Goal: Task Accomplishment & Management: Manage account settings

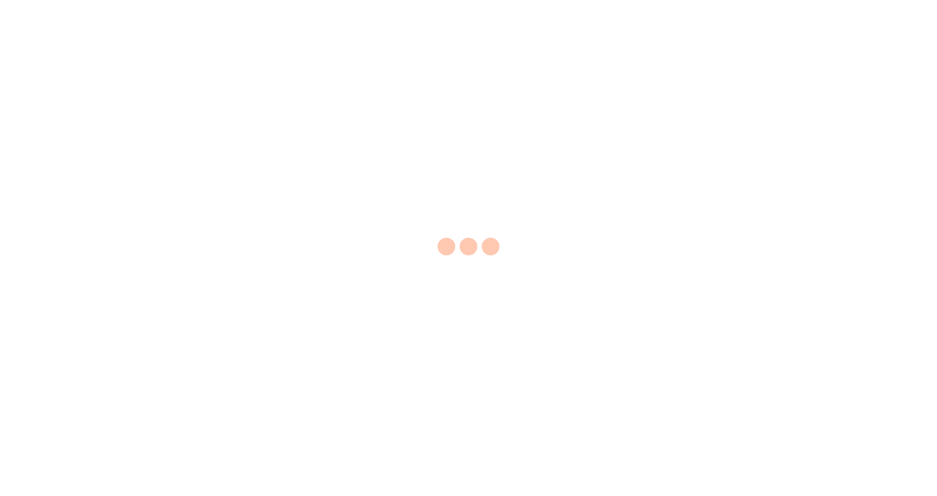
select select "EA"
select select "USD"
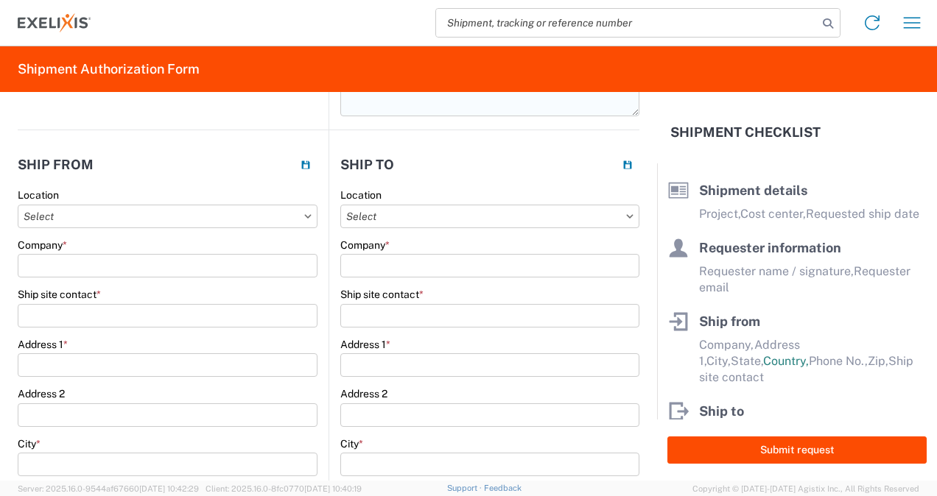
scroll to position [221, 0]
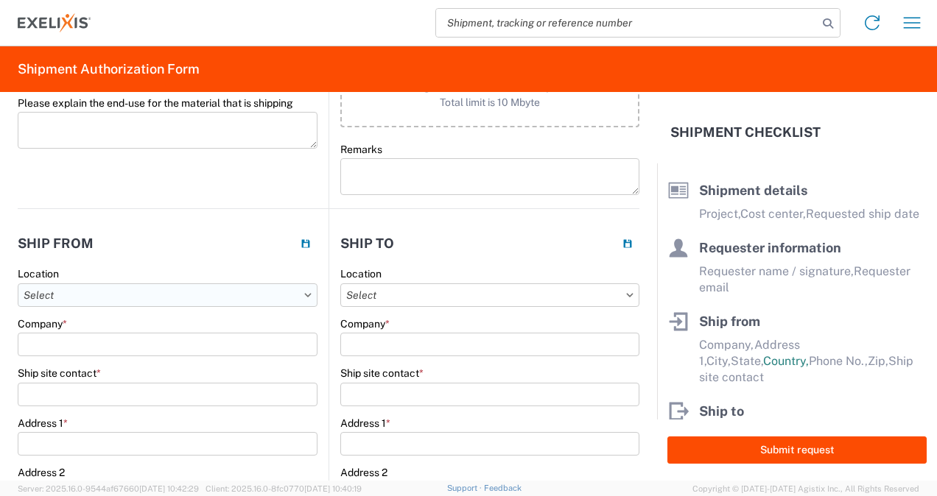
click at [223, 299] on input "Location" at bounding box center [168, 296] width 300 height 24
click at [112, 383] on div "Alameda - 1951" at bounding box center [150, 384] width 258 height 24
type input "Alameda - 1951"
type input "Exelixis"
type input "[STREET_ADDRESS]"
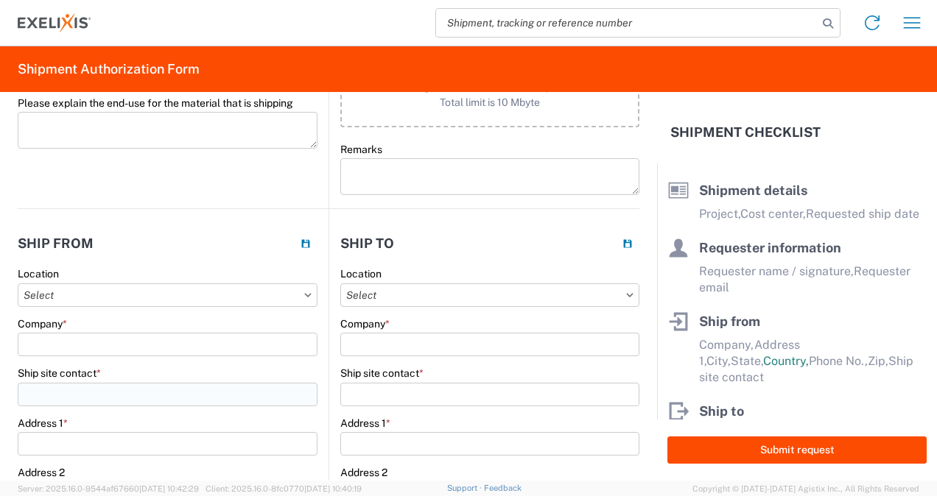
type input "Alameda"
select select "CA"
select select "US"
type input "94502"
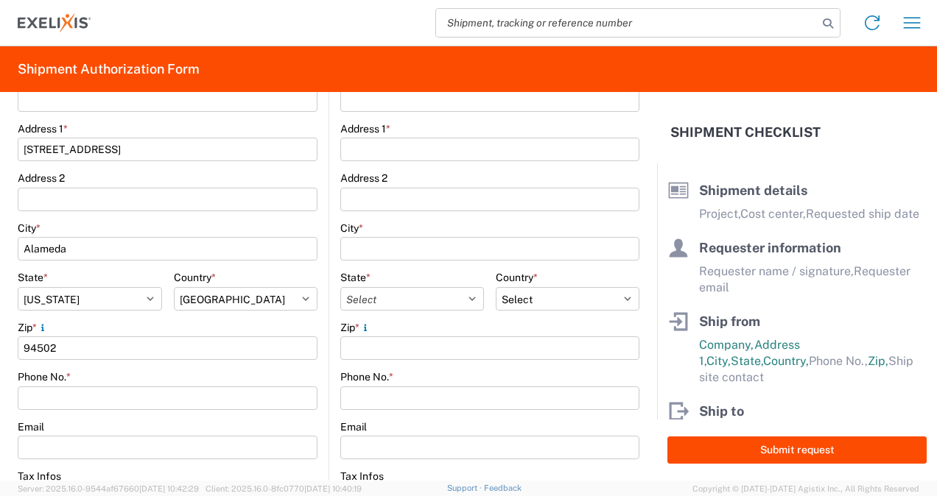
scroll to position [295, 0]
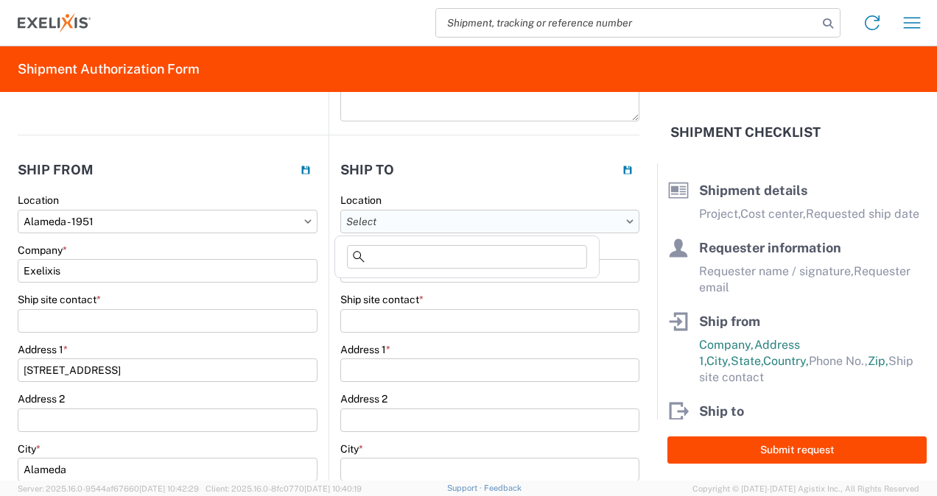
click at [457, 216] on input "Location" at bounding box center [489, 222] width 299 height 24
click at [529, 175] on header "Ship to" at bounding box center [484, 169] width 310 height 33
click at [465, 279] on input "Company *" at bounding box center [489, 271] width 299 height 24
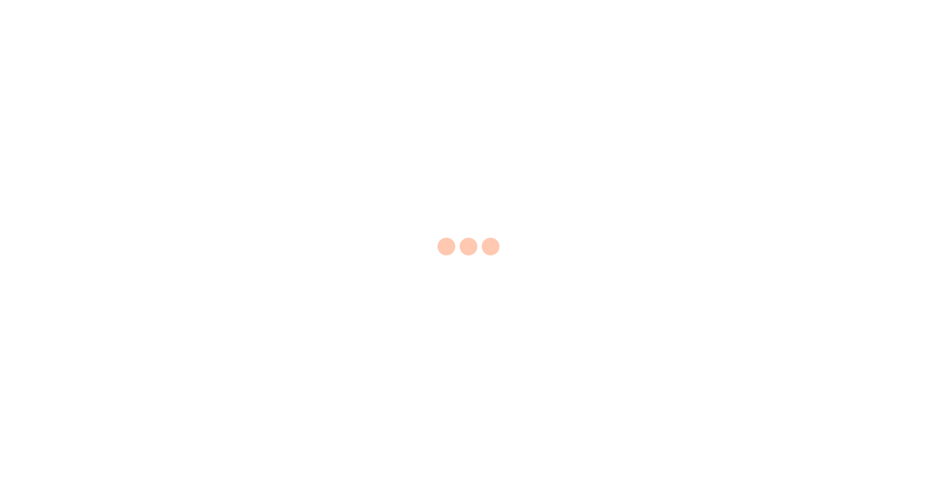
select select "EA"
select select "USD"
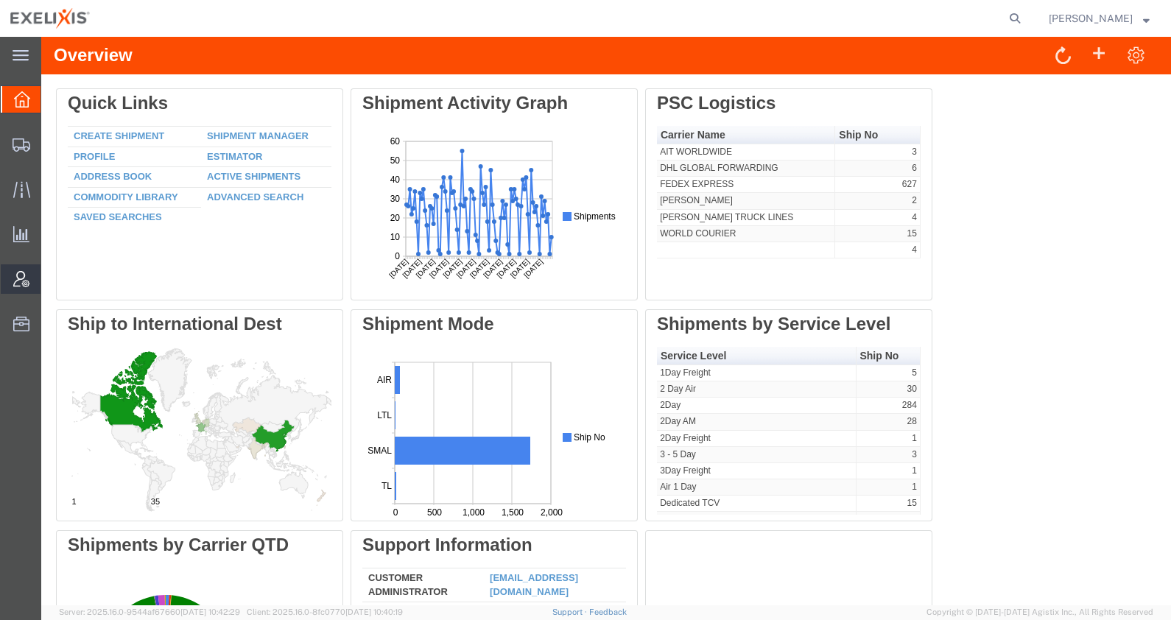
click at [51, 279] on span "Account Admin" at bounding box center [46, 278] width 10 height 29
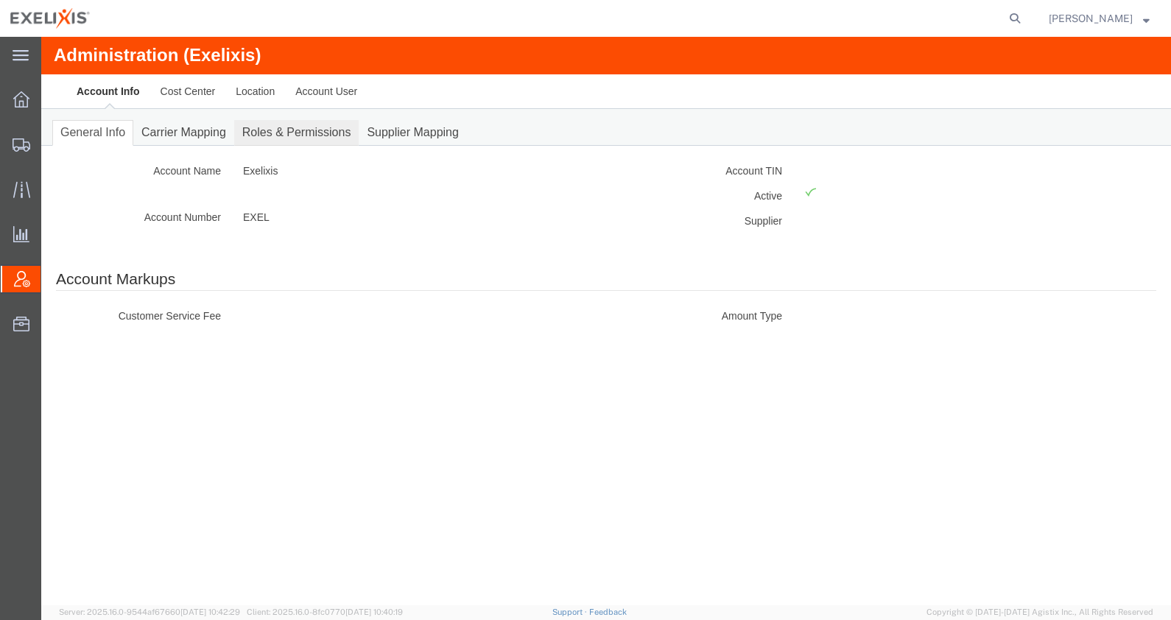
click at [332, 125] on link "Roles & Permissions" at bounding box center [296, 133] width 125 height 26
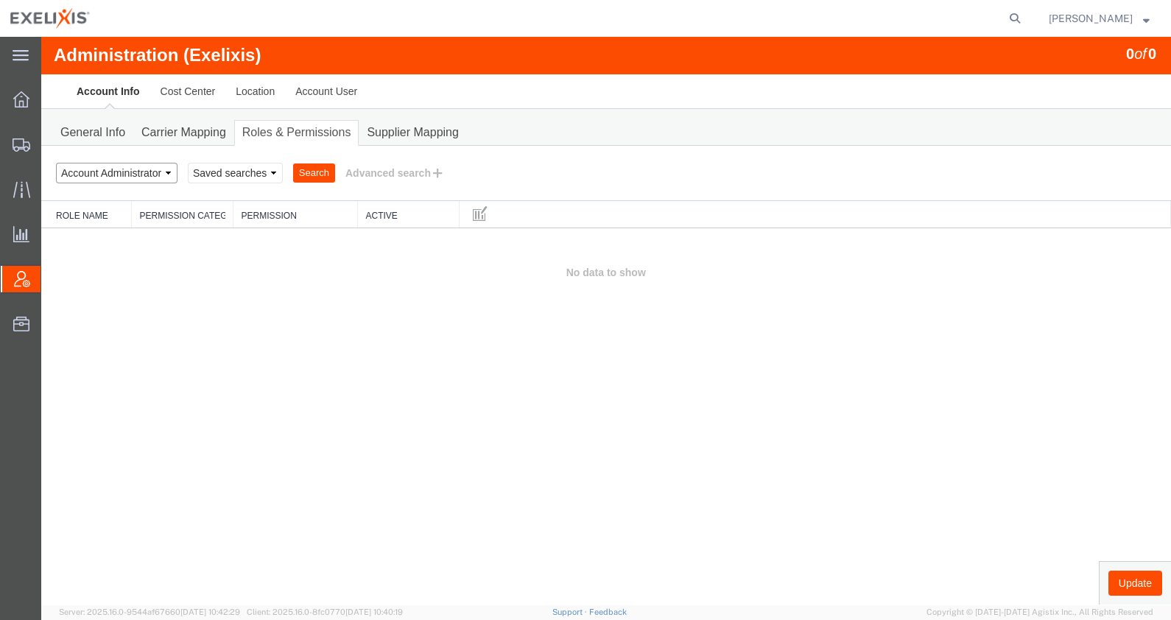
click at [151, 169] on select "Select status Account Administrator Account Manager Account User All Location M…" at bounding box center [117, 173] width 122 height 21
click at [56, 163] on select "Select status Account Administrator Account Manager Account User All Location M…" at bounding box center [117, 173] width 122 height 21
click at [158, 171] on select "Select status Account Administrator Account Manager Account User All Location M…" at bounding box center [117, 173] width 122 height 21
select select "ALL"
click at [56, 163] on select "Select status Account Administrator Account Manager Account User All Location M…" at bounding box center [117, 173] width 122 height 21
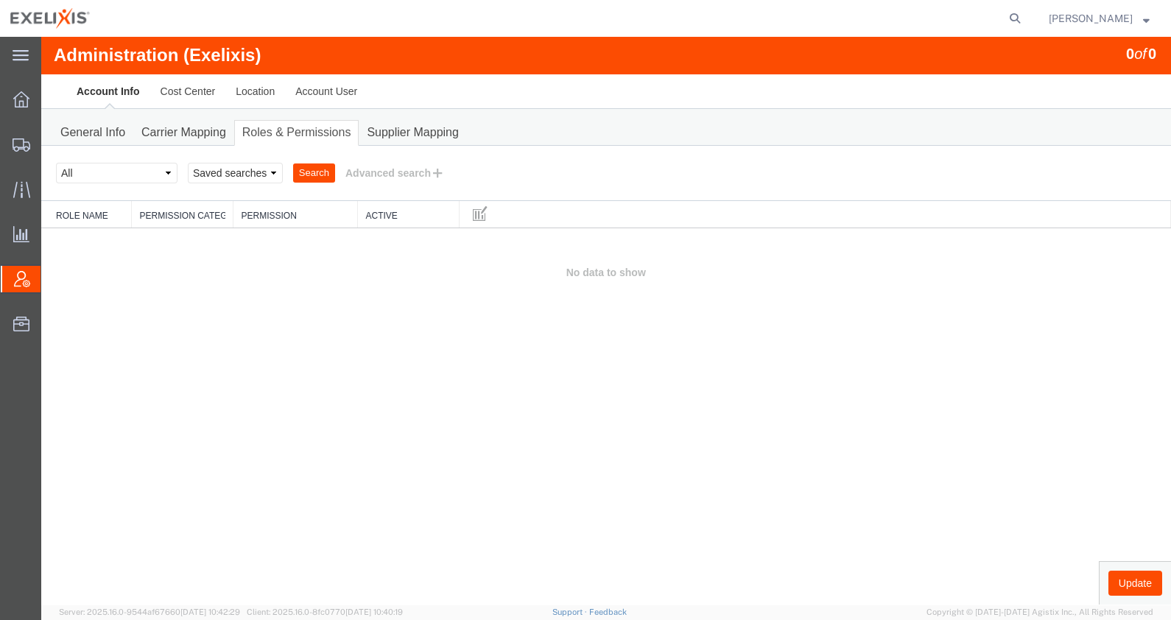
click at [316, 166] on button "Search" at bounding box center [314, 172] width 42 height 19
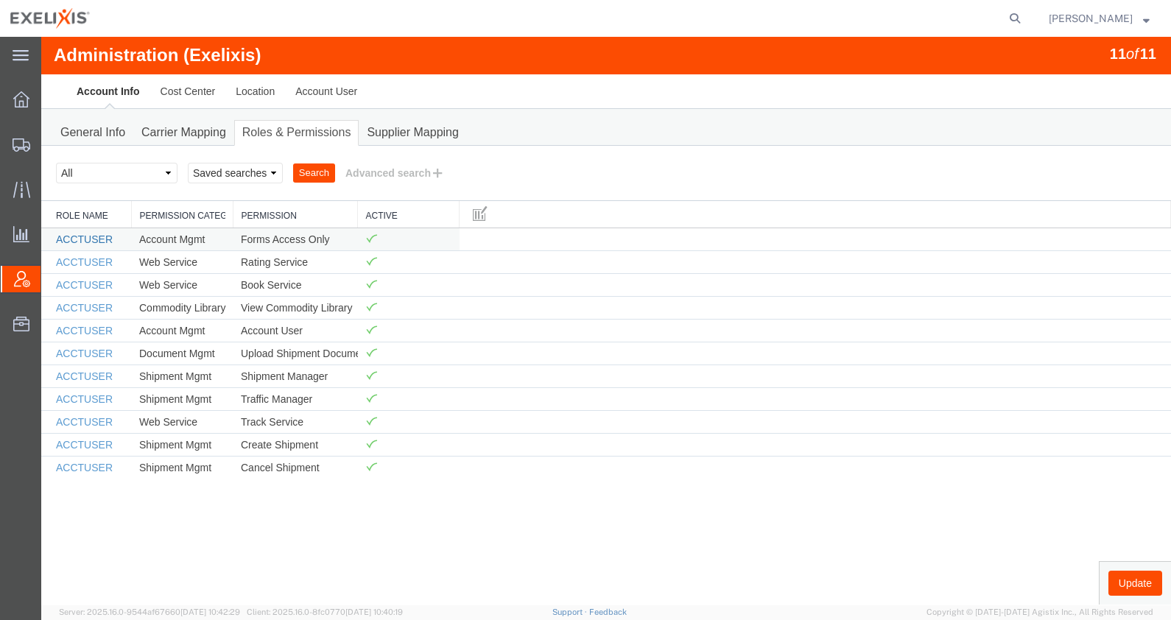
click at [91, 234] on link "ACCTUSER" at bounding box center [84, 239] width 57 height 12
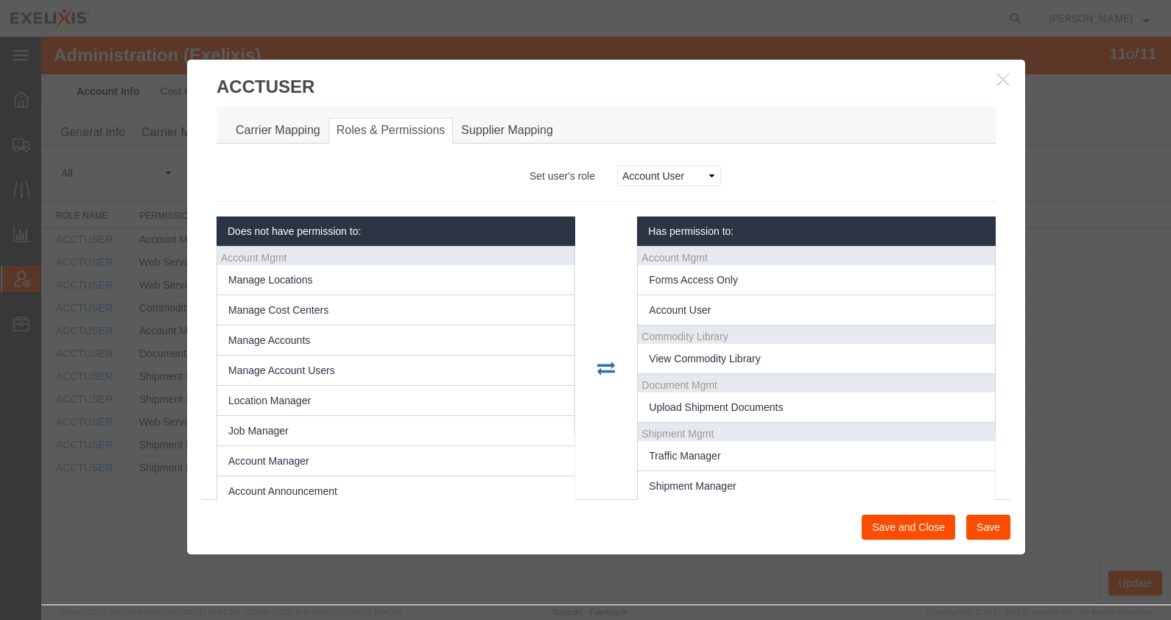
click at [921, 524] on button "Save and Close" at bounding box center [909, 527] width 94 height 25
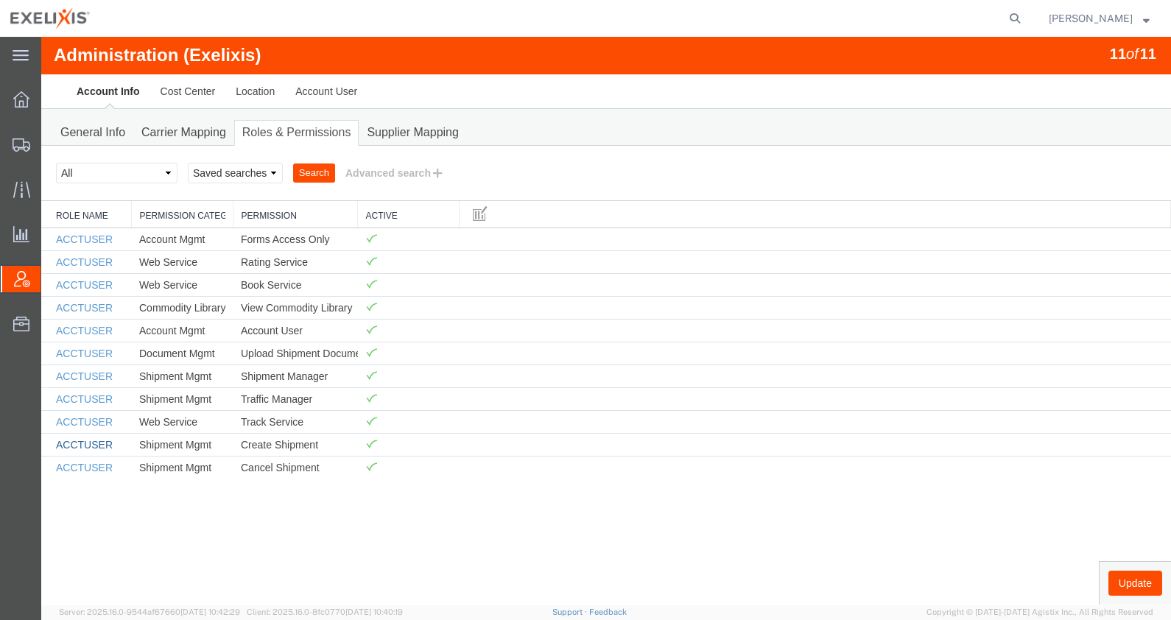
click at [80, 444] on link "ACCTUSER" at bounding box center [84, 445] width 57 height 12
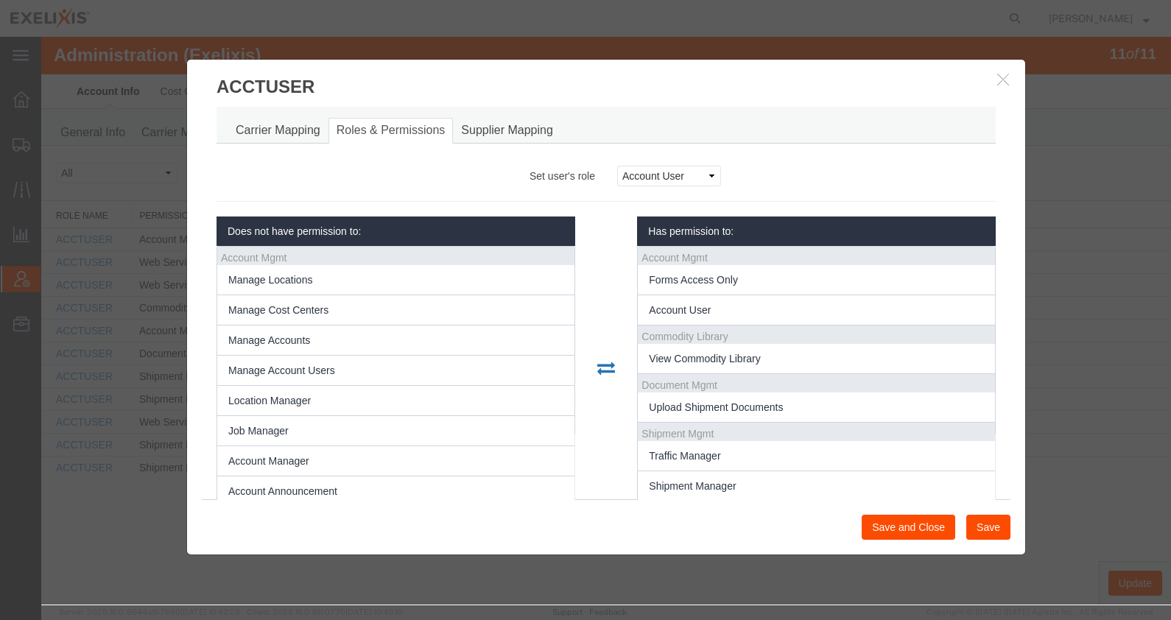
click at [1005, 531] on button "Save" at bounding box center [988, 527] width 44 height 25
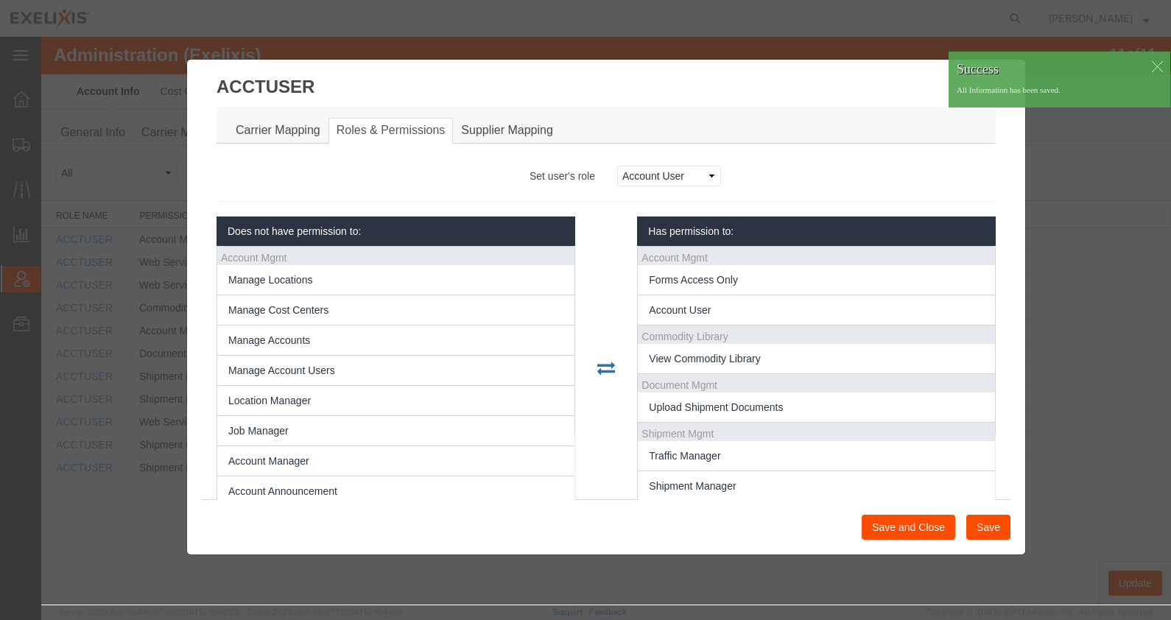
click at [910, 536] on button "Save and Close" at bounding box center [909, 527] width 94 height 25
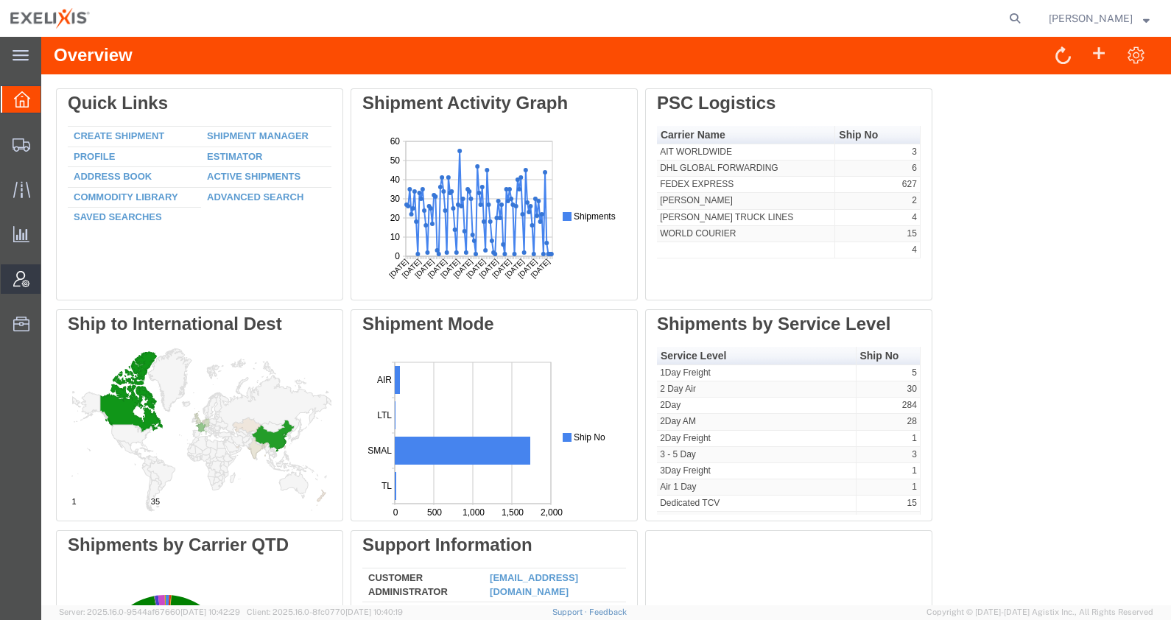
click at [51, 281] on span "Account Admin" at bounding box center [46, 278] width 10 height 29
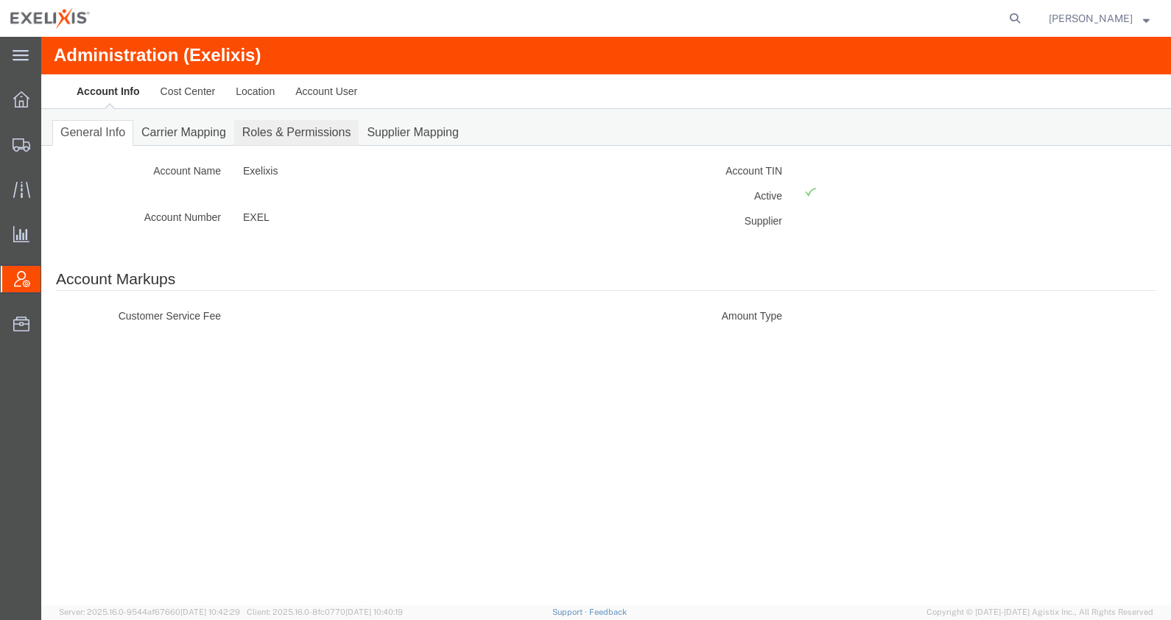
click at [290, 138] on link "Roles & Permissions" at bounding box center [296, 133] width 125 height 26
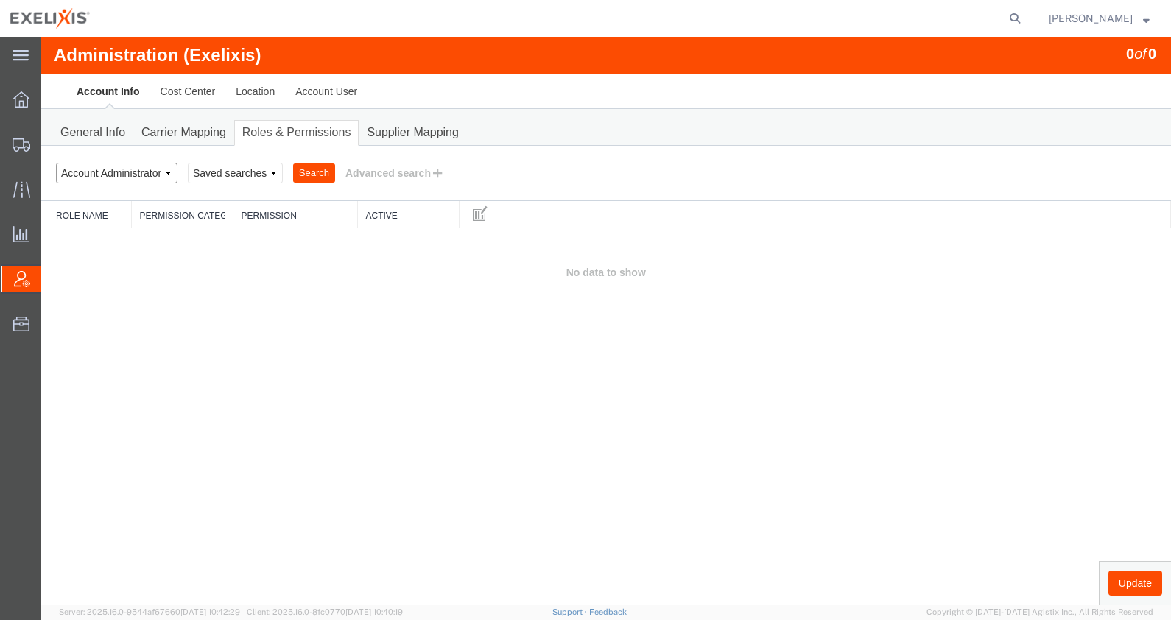
click at [171, 174] on select "Select status Account Administrator Account Manager Account User All Location M…" at bounding box center [117, 173] width 122 height 21
click at [56, 163] on select "Select status Account Administrator Account Manager Account User All Location M…" at bounding box center [117, 173] width 122 height 21
click at [318, 167] on button "Search" at bounding box center [314, 172] width 42 height 19
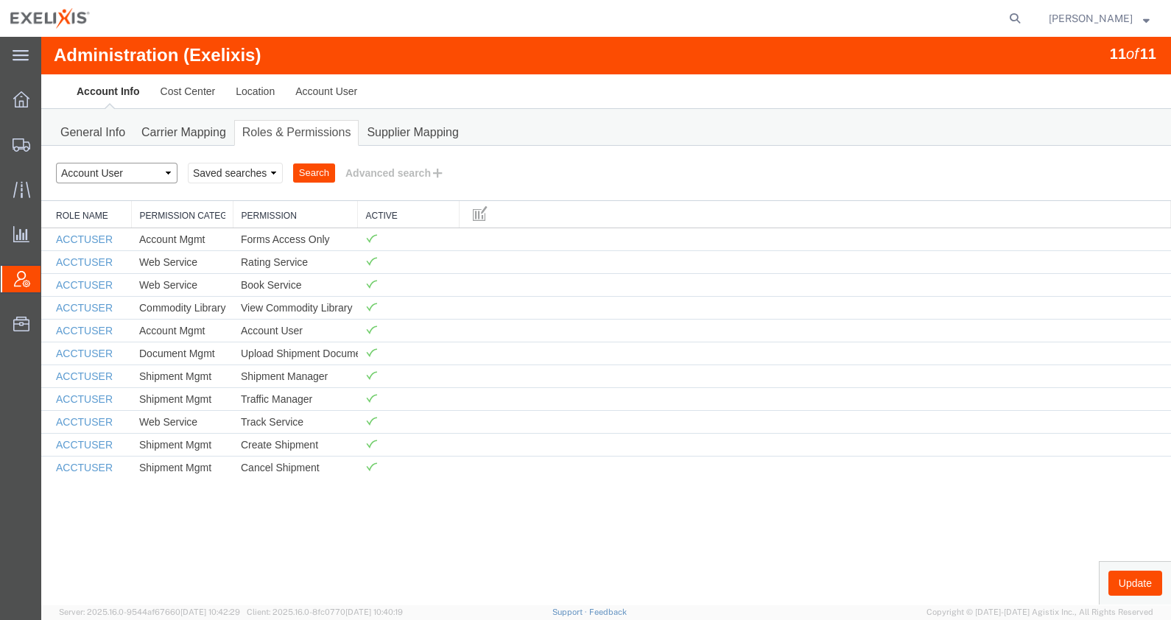
click at [144, 171] on select "Select status Account Administrator Account Manager Account User All Location M…" at bounding box center [117, 173] width 122 height 21
click at [155, 163] on select "Select status Account Administrator Account Manager Account User All Location M…" at bounding box center [117, 173] width 122 height 21
click at [56, 163] on select "Select status Account Administrator Account Manager Account User All Location M…" at bounding box center [117, 173] width 122 height 21
click at [314, 178] on button "Search" at bounding box center [314, 172] width 42 height 19
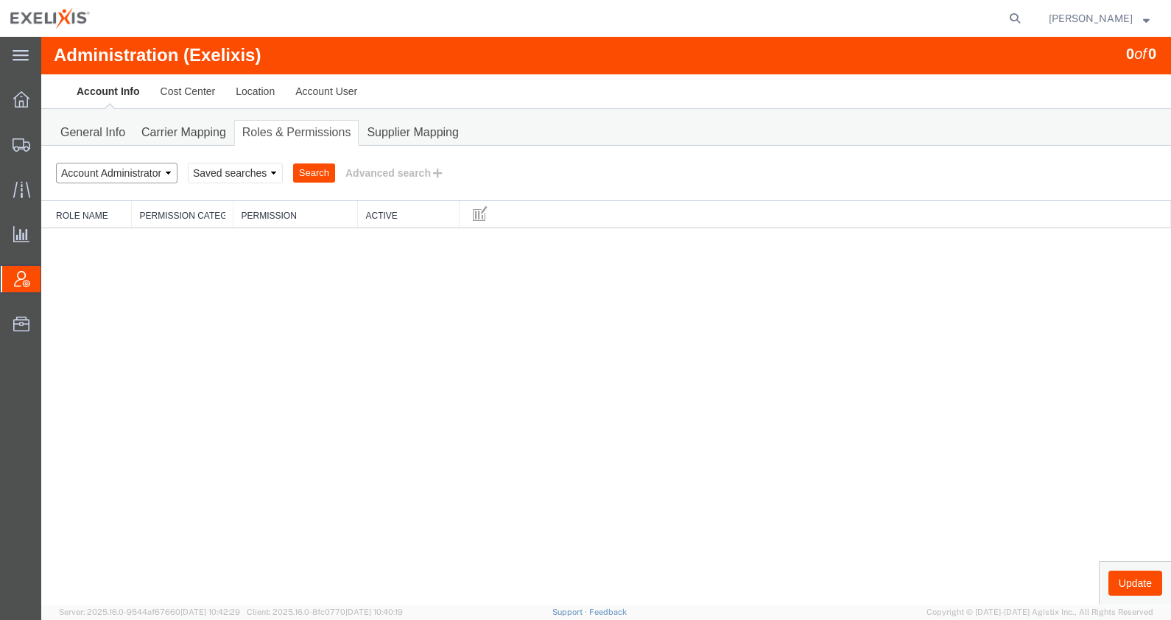
click at [164, 173] on select "Select status Account Administrator Account Manager Account User All Location M…" at bounding box center [117, 173] width 122 height 21
click at [56, 163] on select "Select status Account Administrator Account Manager Account User All Location M…" at bounding box center [117, 173] width 122 height 21
click at [329, 172] on button "Search" at bounding box center [314, 172] width 42 height 19
click at [166, 174] on select "Select status Account Administrator Account Manager Account User All Location M…" at bounding box center [117, 173] width 122 height 21
click at [56, 163] on select "Select status Account Administrator Account Manager Account User All Location M…" at bounding box center [117, 173] width 122 height 21
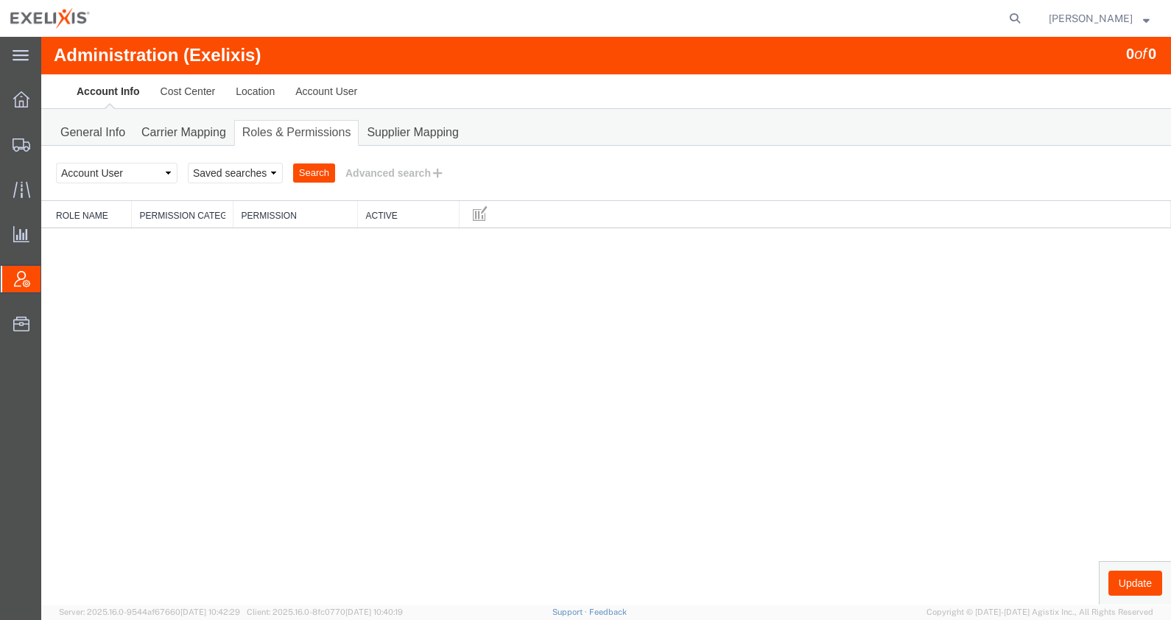
click at [327, 171] on button "Search" at bounding box center [314, 172] width 42 height 19
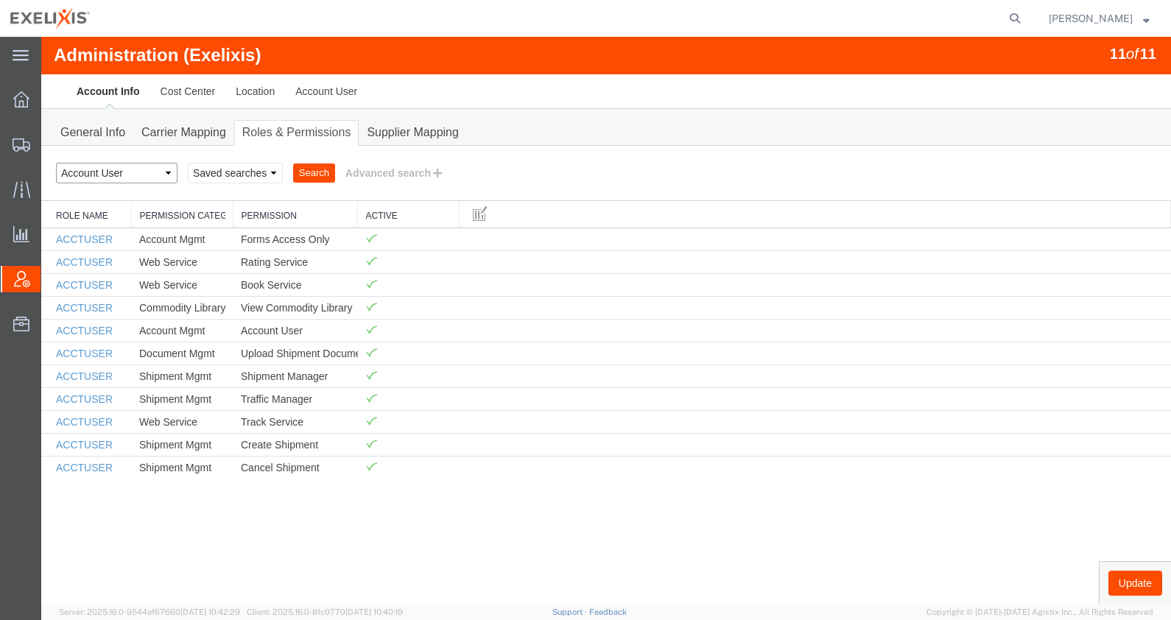
click at [128, 175] on select "Select status Account Administrator Account Manager Account User All Location M…" at bounding box center [117, 173] width 122 height 21
click at [56, 163] on select "Select status Account Administrator Account Manager Account User All Location M…" at bounding box center [117, 173] width 122 height 21
click at [315, 164] on button "Search" at bounding box center [314, 172] width 42 height 19
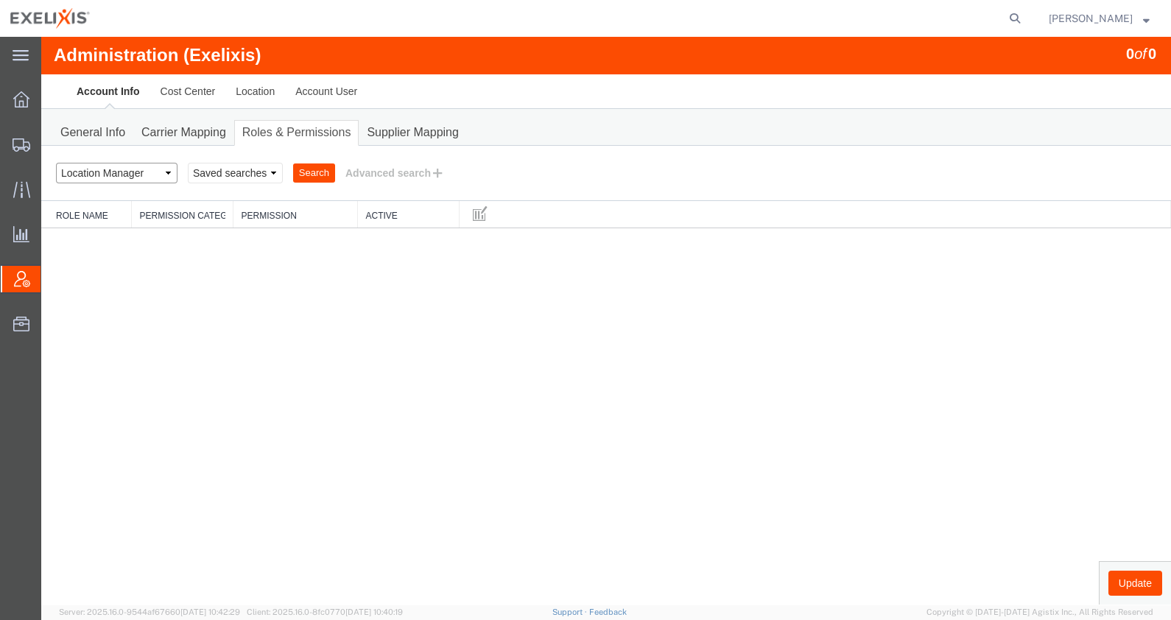
click at [163, 166] on select "Select status Account Administrator Account Manager Account User All Location M…" at bounding box center [117, 173] width 122 height 21
select select "ALL"
click at [56, 163] on select "Select status Account Administrator Account Manager Account User All Location M…" at bounding box center [117, 173] width 122 height 21
click at [325, 169] on button "Search" at bounding box center [314, 172] width 42 height 19
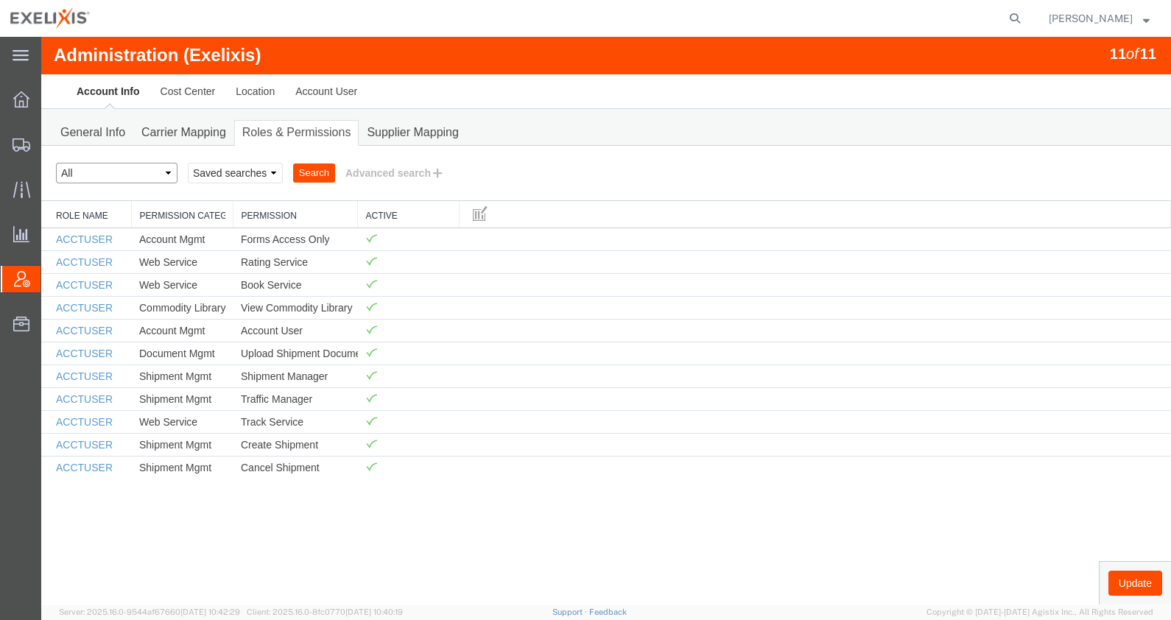
click at [133, 174] on select "Select status Account Administrator Account Manager Account User All Location M…" at bounding box center [117, 173] width 122 height 21
click at [136, 169] on select "Select status Account Administrator Account Manager Account User All Location M…" at bounding box center [117, 173] width 122 height 21
click at [24, 100] on icon at bounding box center [21, 99] width 16 height 16
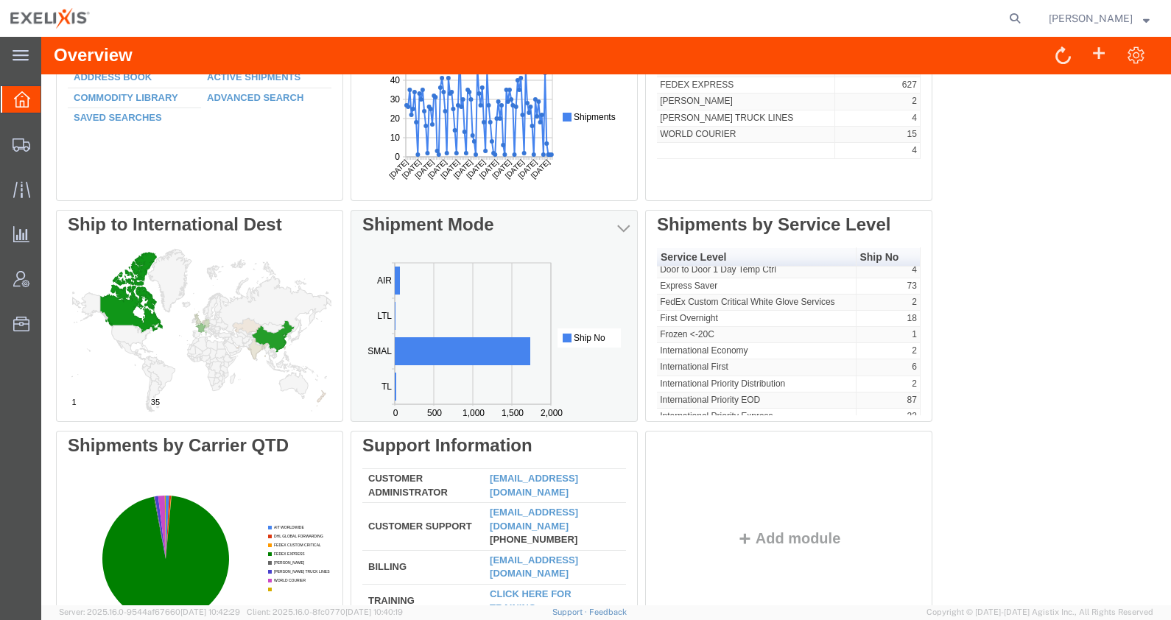
scroll to position [176, 0]
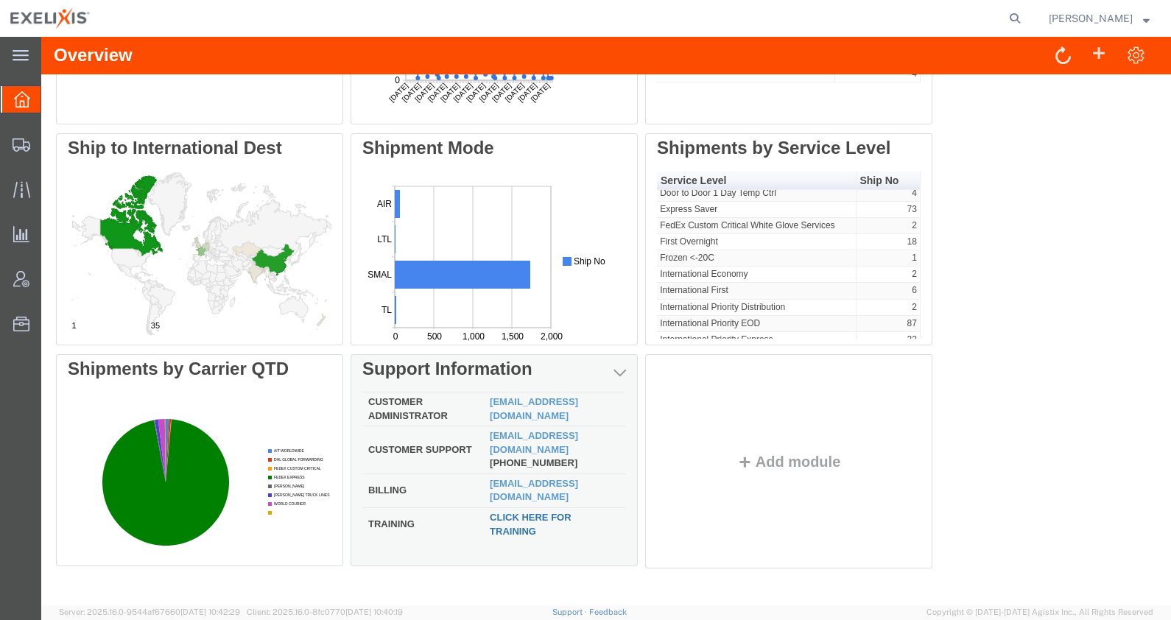
click at [508, 512] on link "Click here for training" at bounding box center [531, 524] width 82 height 25
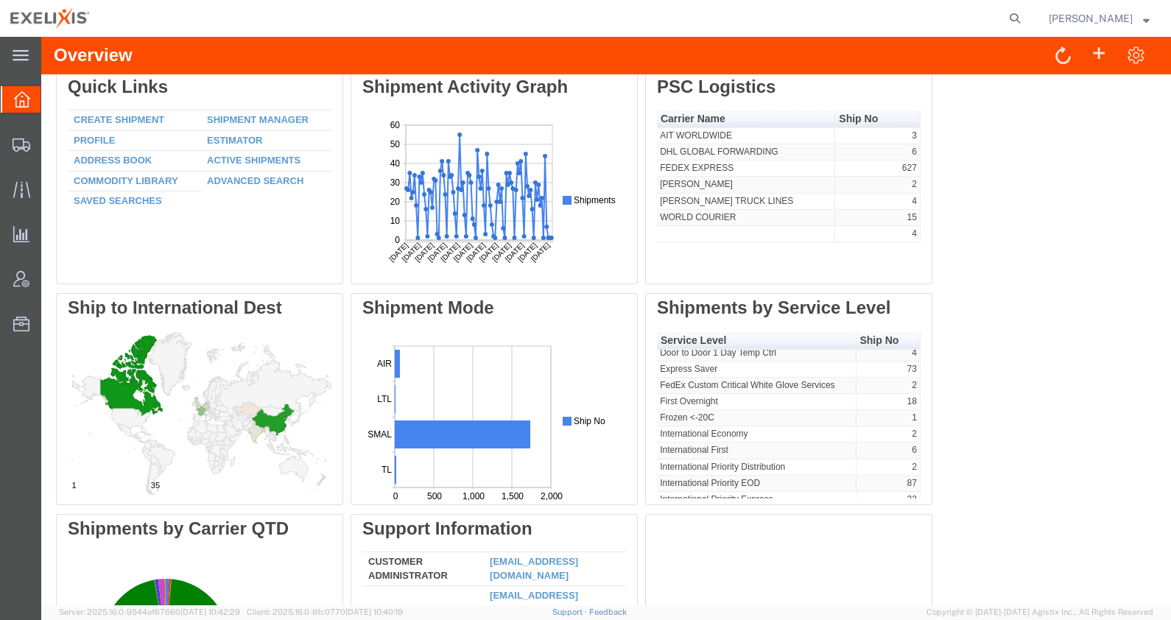
scroll to position [0, 0]
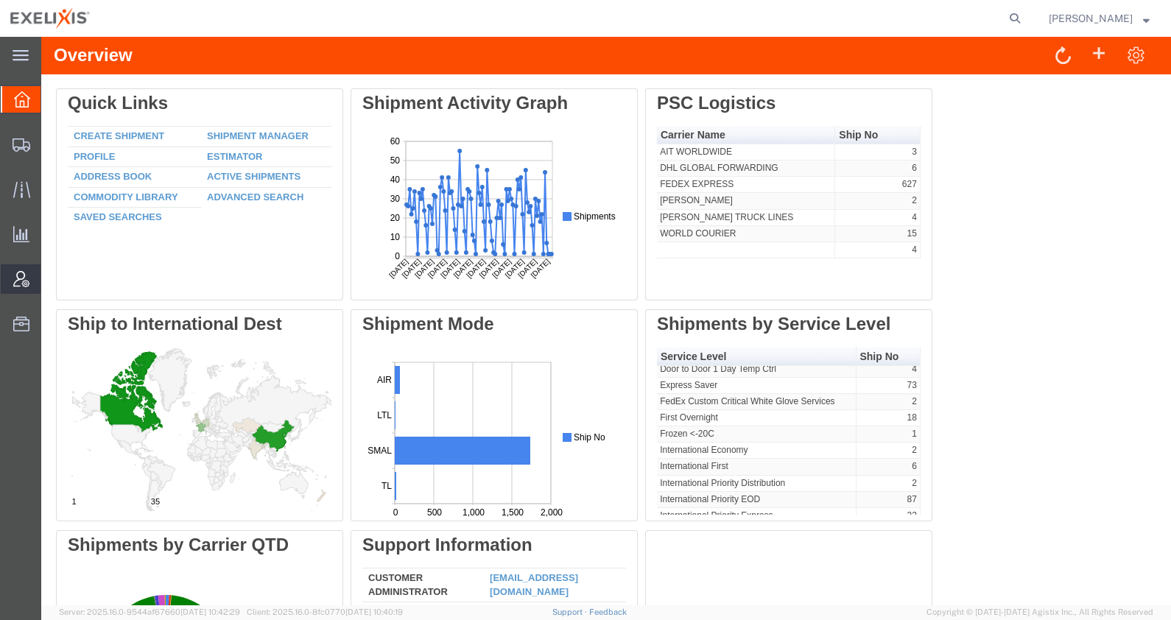
click at [29, 283] on div at bounding box center [21, 278] width 41 height 29
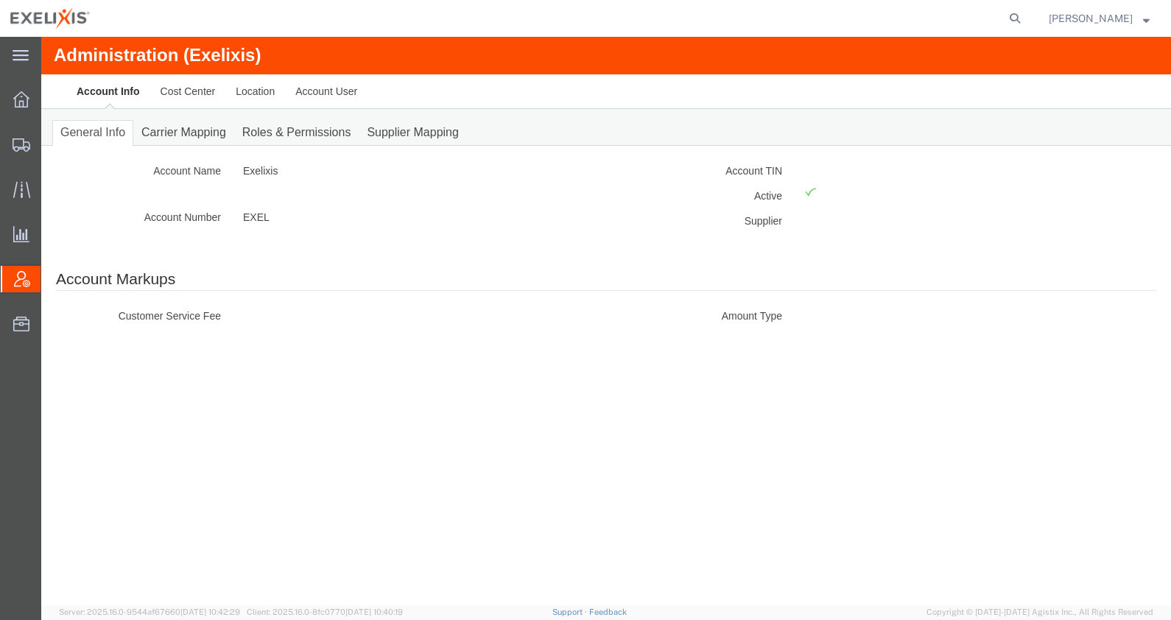
click at [0, 0] on span "Shipping Lane Rank" at bounding box center [0, 0] width 0 height 0
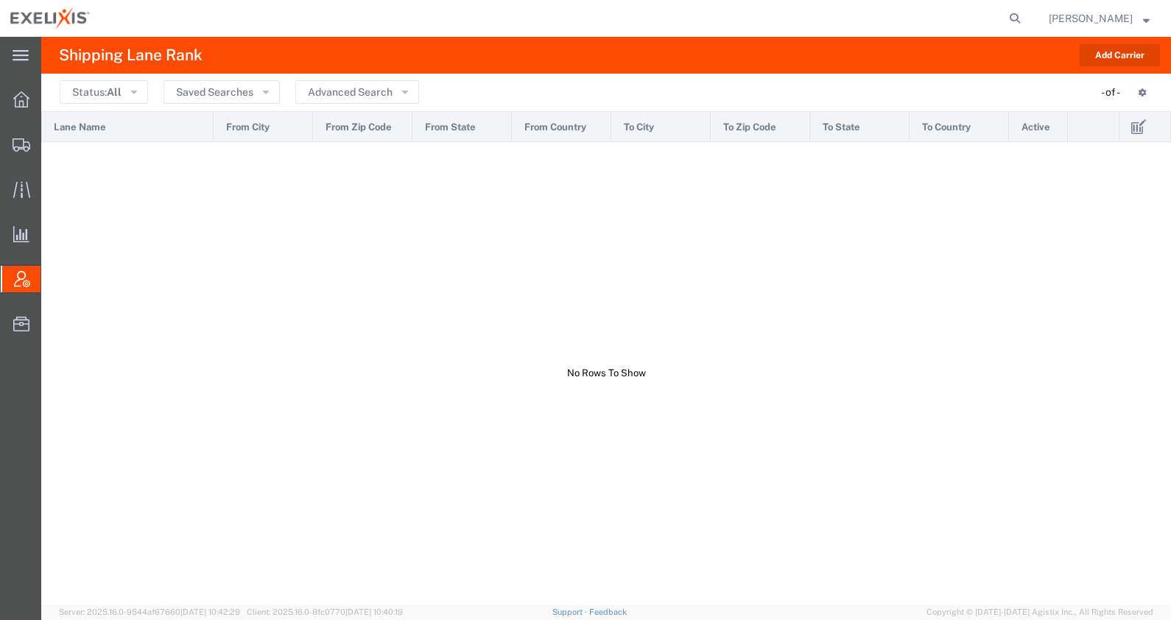
click at [52, 276] on span "Account Admin" at bounding box center [47, 278] width 12 height 29
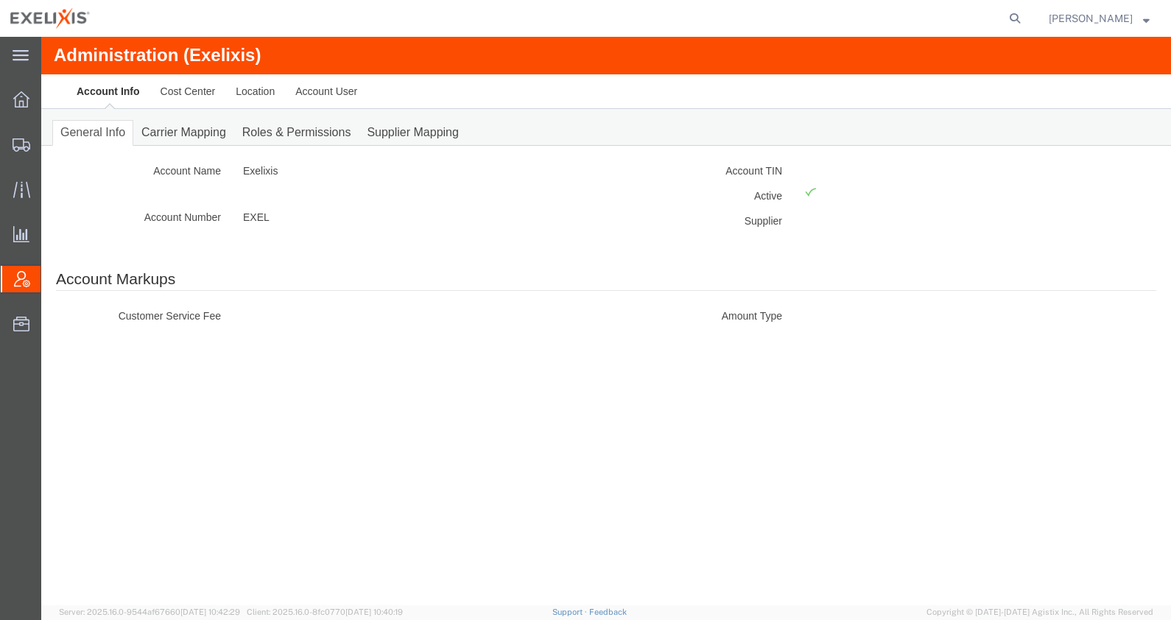
click at [82, 200] on div "Account Name Exelixis Account Number EXEL" at bounding box center [325, 200] width 561 height 78
click at [203, 131] on link "Carrier Mapping" at bounding box center [183, 133] width 101 height 26
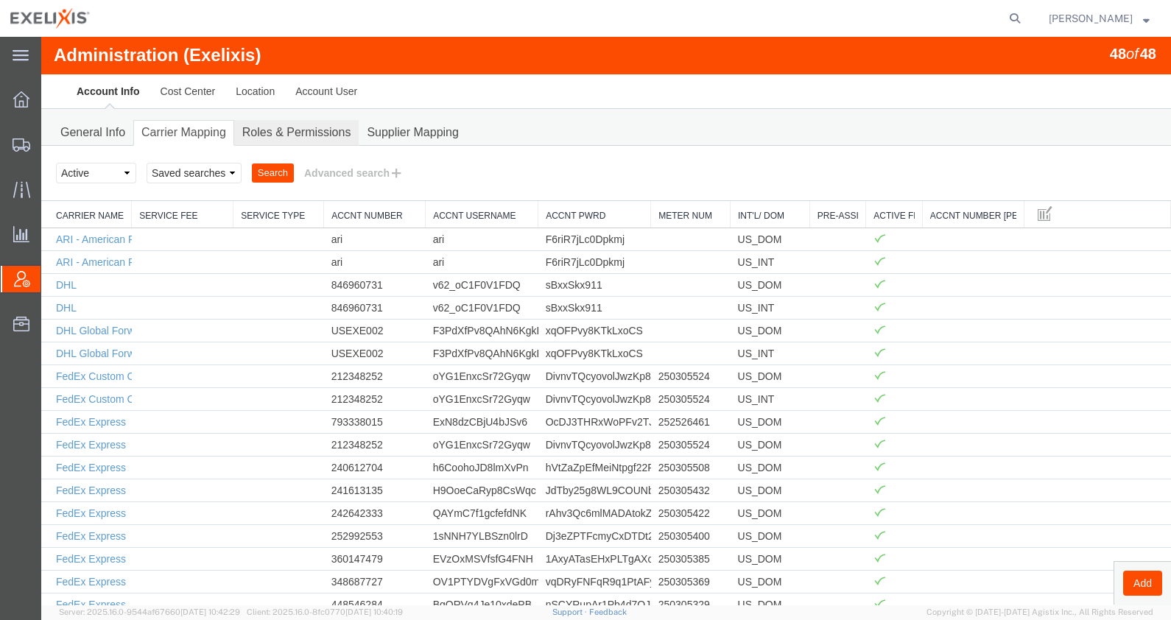
click at [298, 125] on link "Roles & Permissions" at bounding box center [296, 133] width 125 height 26
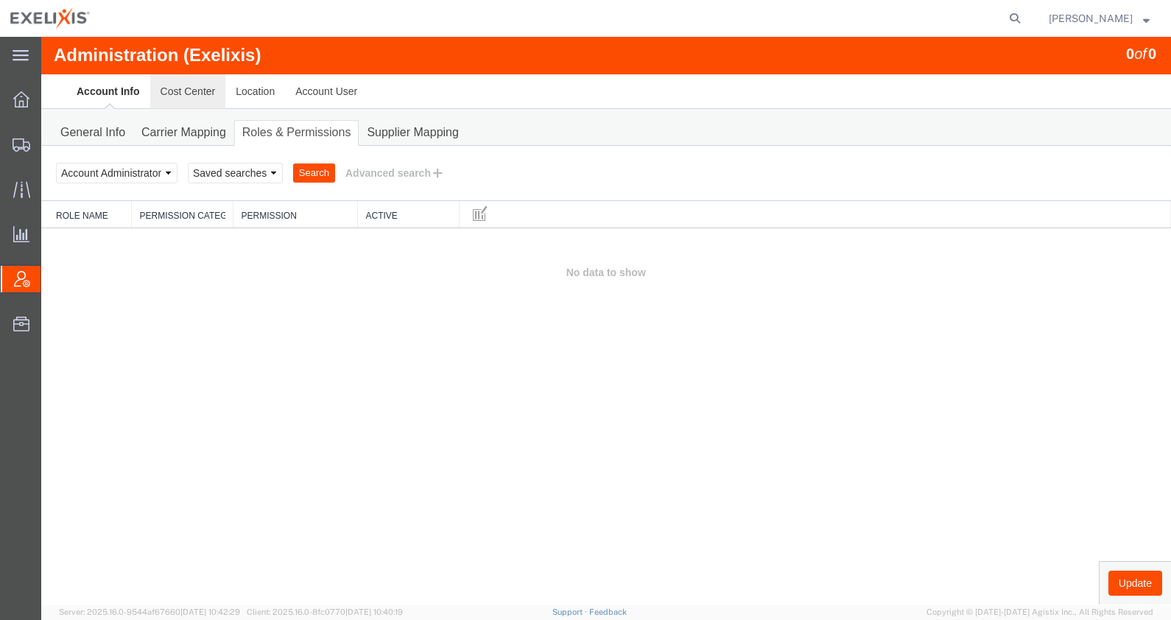
click at [186, 93] on link "Cost Center" at bounding box center [188, 91] width 76 height 35
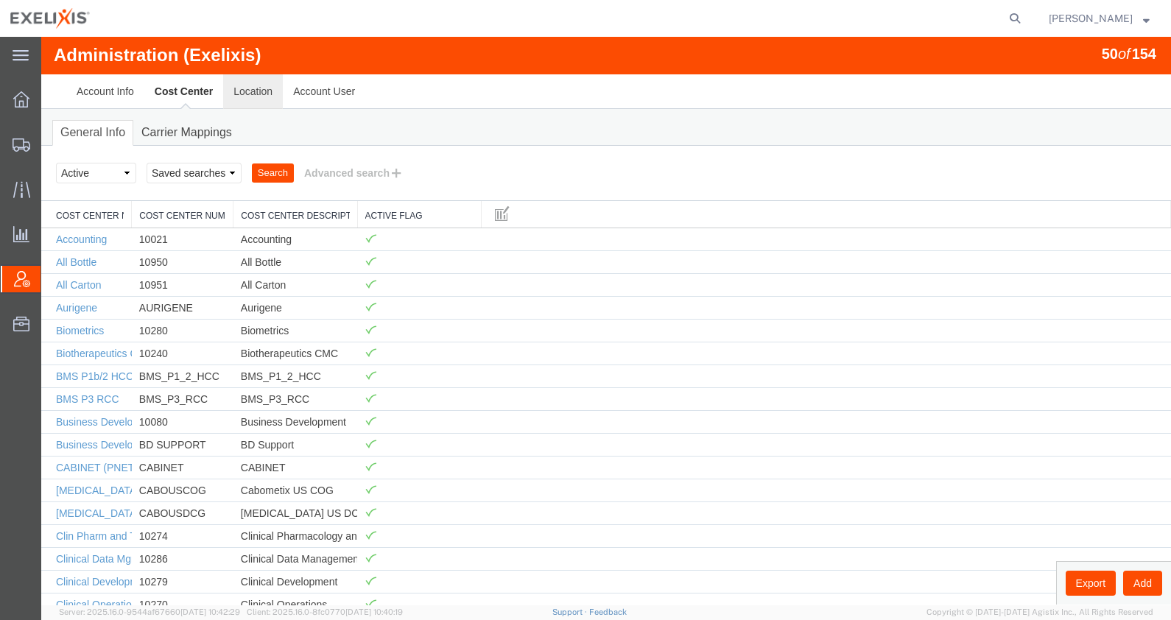
click at [243, 94] on link "Location" at bounding box center [253, 91] width 60 height 35
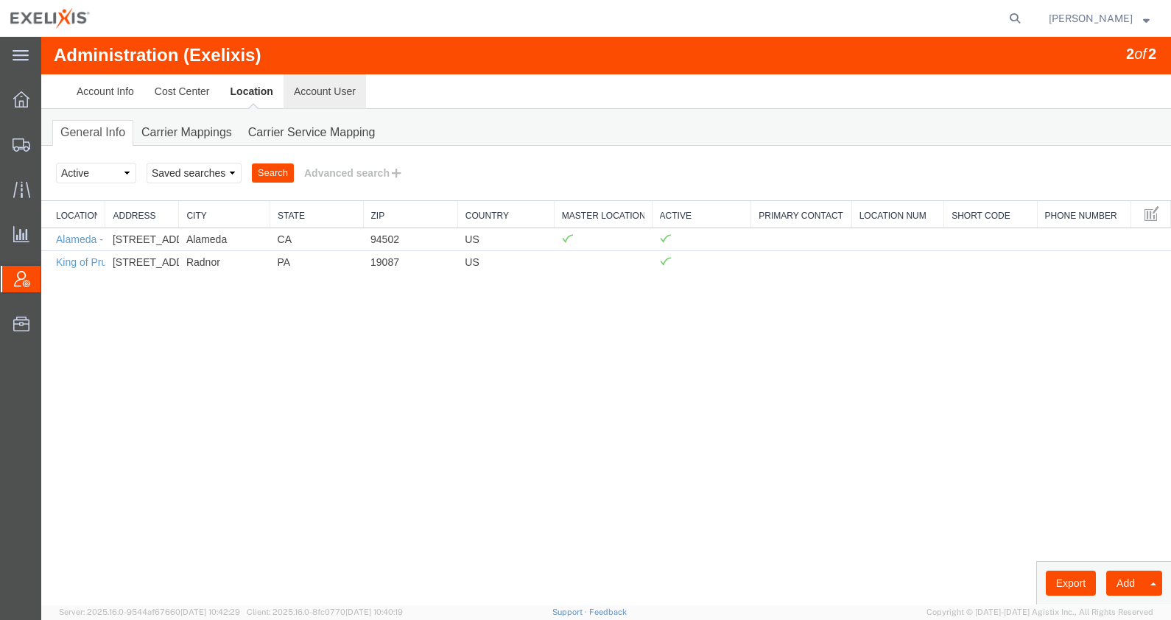
click at [330, 86] on link "Account User" at bounding box center [325, 91] width 82 height 35
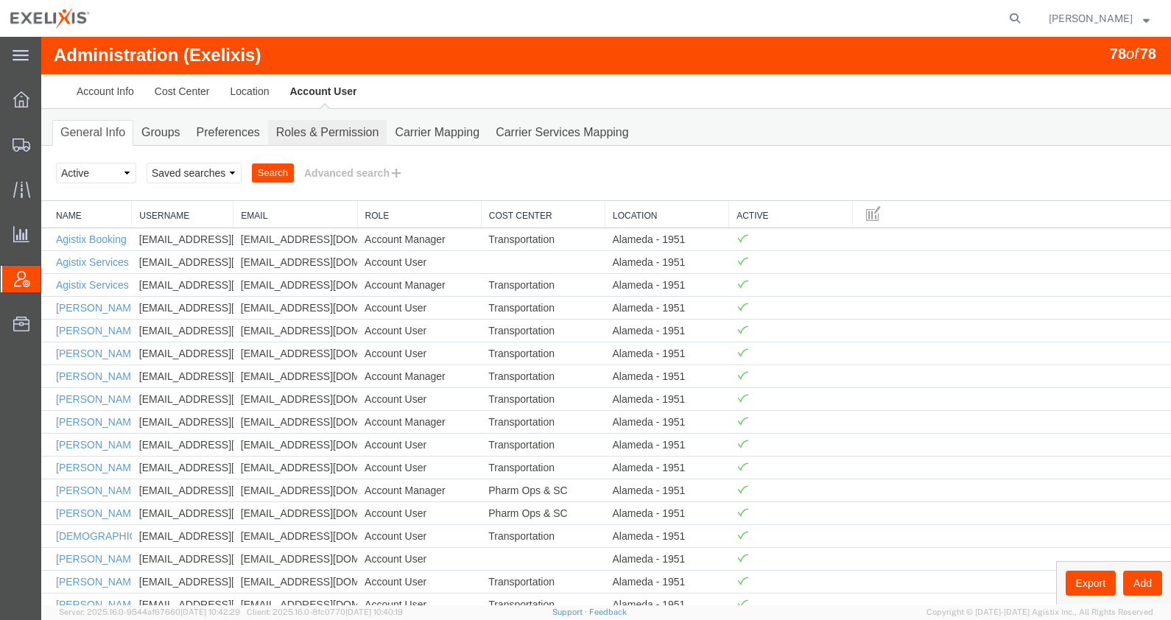
click at [331, 134] on link "Roles & Permission" at bounding box center [327, 133] width 119 height 26
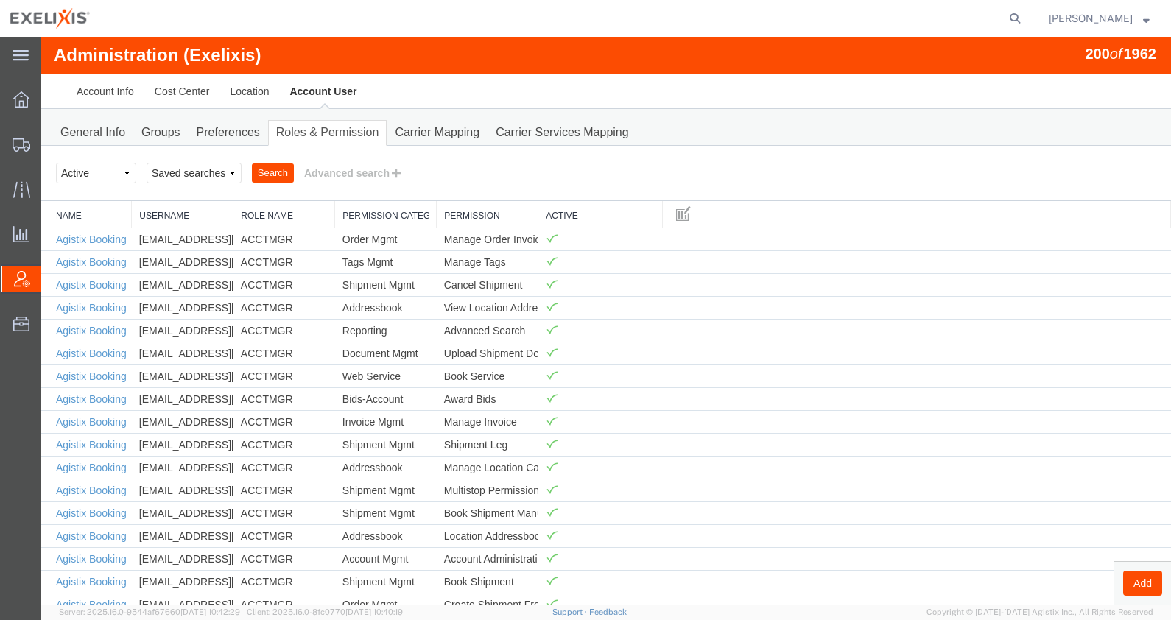
click at [323, 132] on link "Roles & Permission" at bounding box center [327, 133] width 119 height 26
click at [83, 170] on select "Select status Active All Inactive" at bounding box center [96, 173] width 80 height 21
select select "ALL"
click at [56, 163] on select "Select status Active All Inactive" at bounding box center [96, 173] width 80 height 21
click at [170, 134] on link "Groups" at bounding box center [160, 133] width 54 height 26
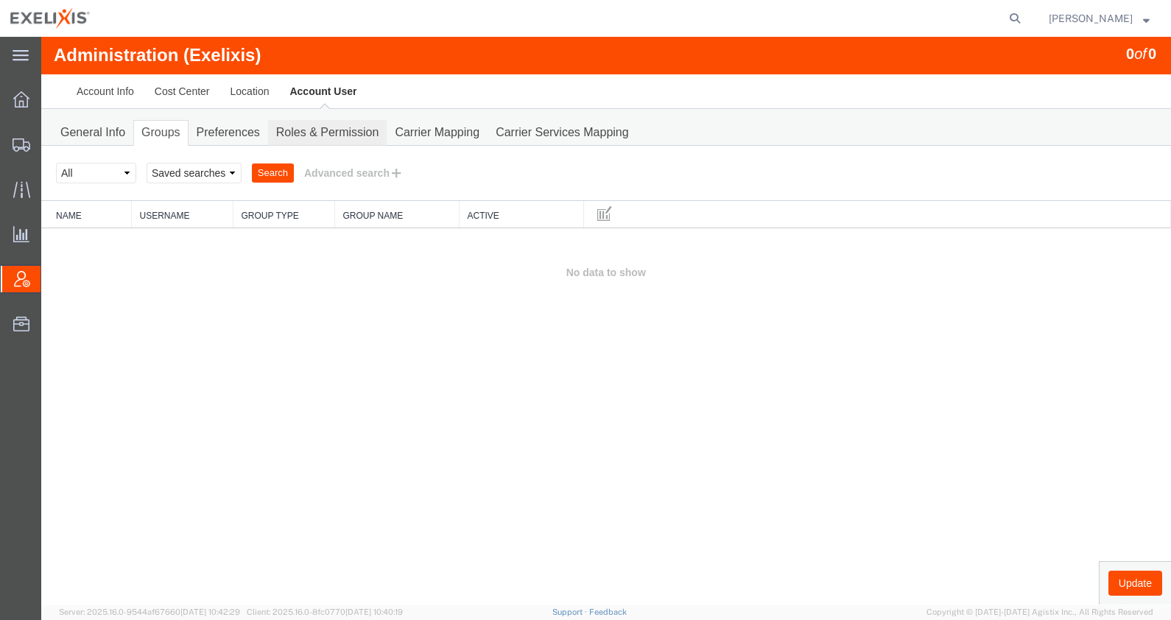
click at [356, 133] on link "Roles & Permission" at bounding box center [327, 133] width 119 height 26
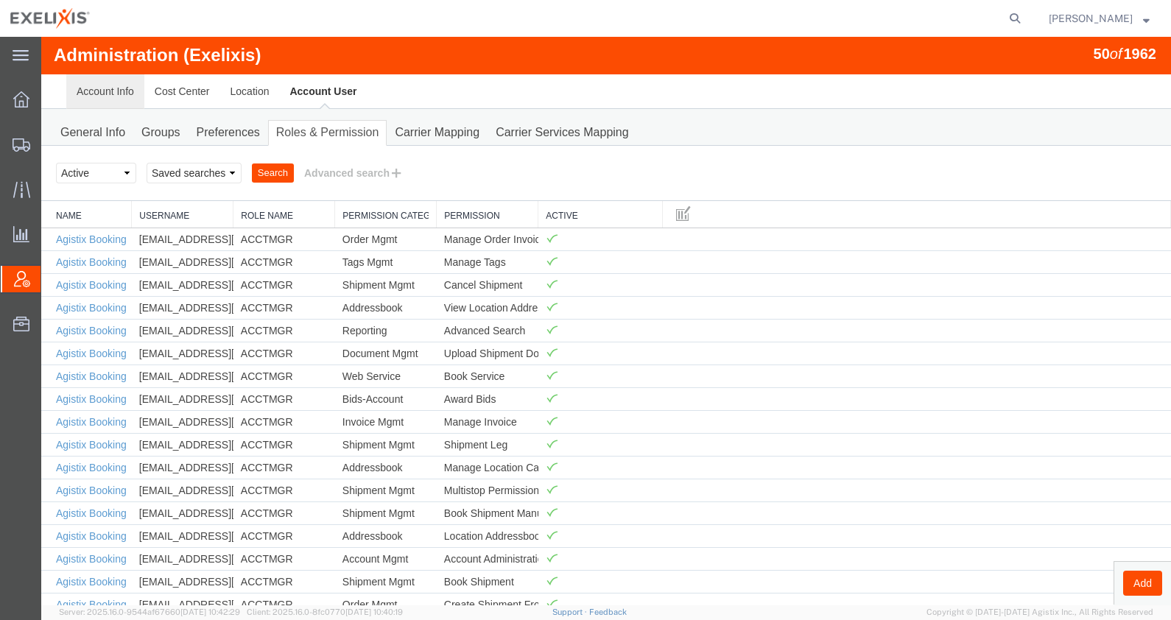
click at [109, 92] on link "Account Info" at bounding box center [105, 91] width 78 height 35
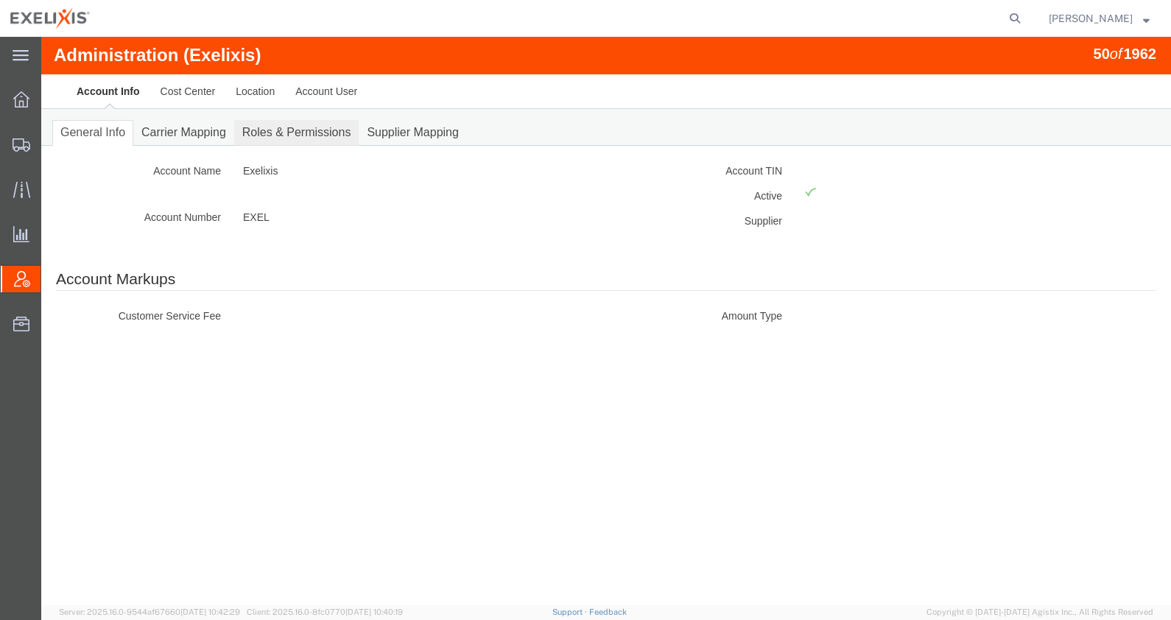
click at [258, 130] on link "Roles & Permissions" at bounding box center [296, 133] width 125 height 26
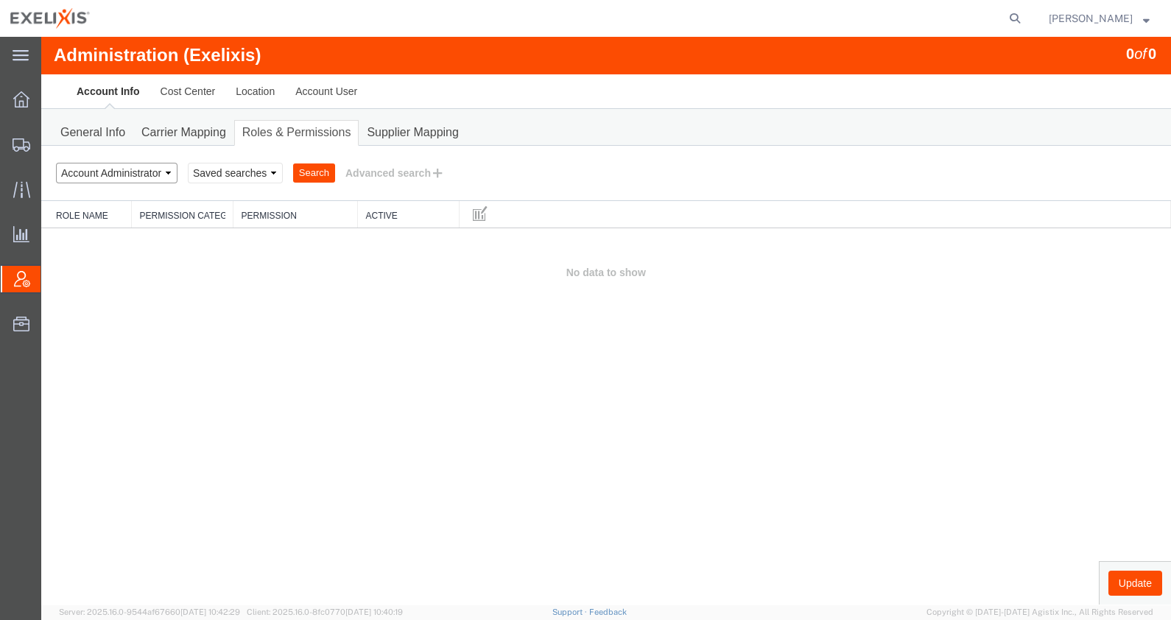
click at [145, 166] on select "Select status Account Administrator Account Manager Account User All Location M…" at bounding box center [117, 173] width 122 height 21
click at [56, 163] on select "Select status Account Administrator Account Manager Account User All Location M…" at bounding box center [117, 173] width 122 height 21
click at [326, 169] on button "Search" at bounding box center [314, 172] width 42 height 19
click at [163, 175] on select "Select status Account Administrator Account Manager Account User All Location M…" at bounding box center [117, 173] width 122 height 21
click at [56, 163] on select "Select status Account Administrator Account Manager Account User All Location M…" at bounding box center [117, 173] width 122 height 21
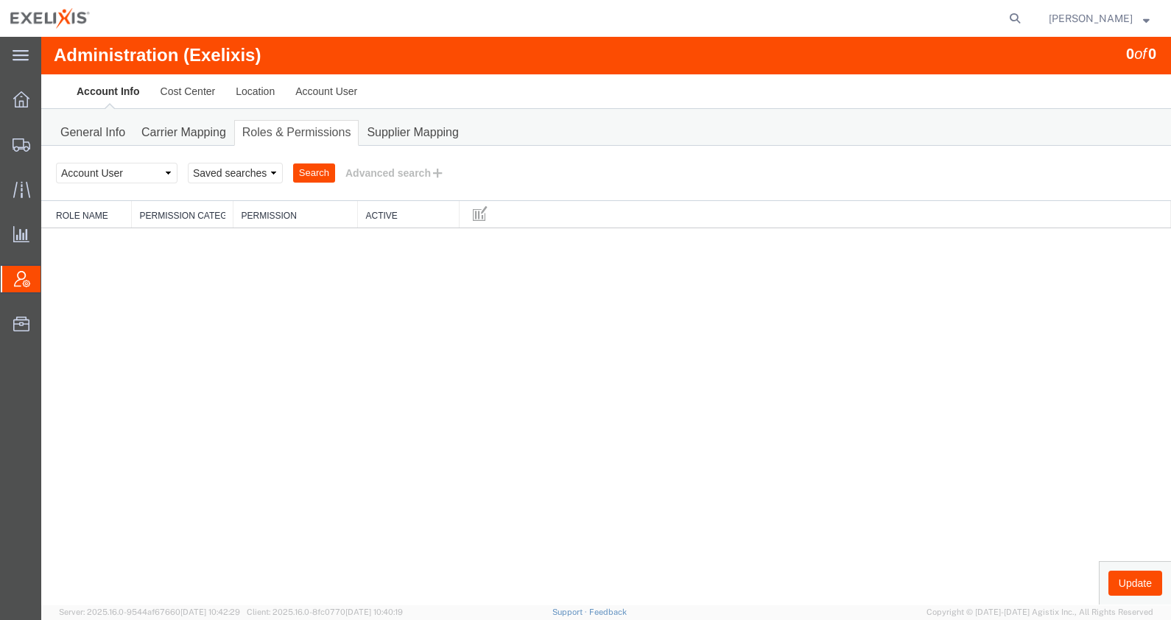
click at [328, 175] on button "Search" at bounding box center [314, 172] width 42 height 19
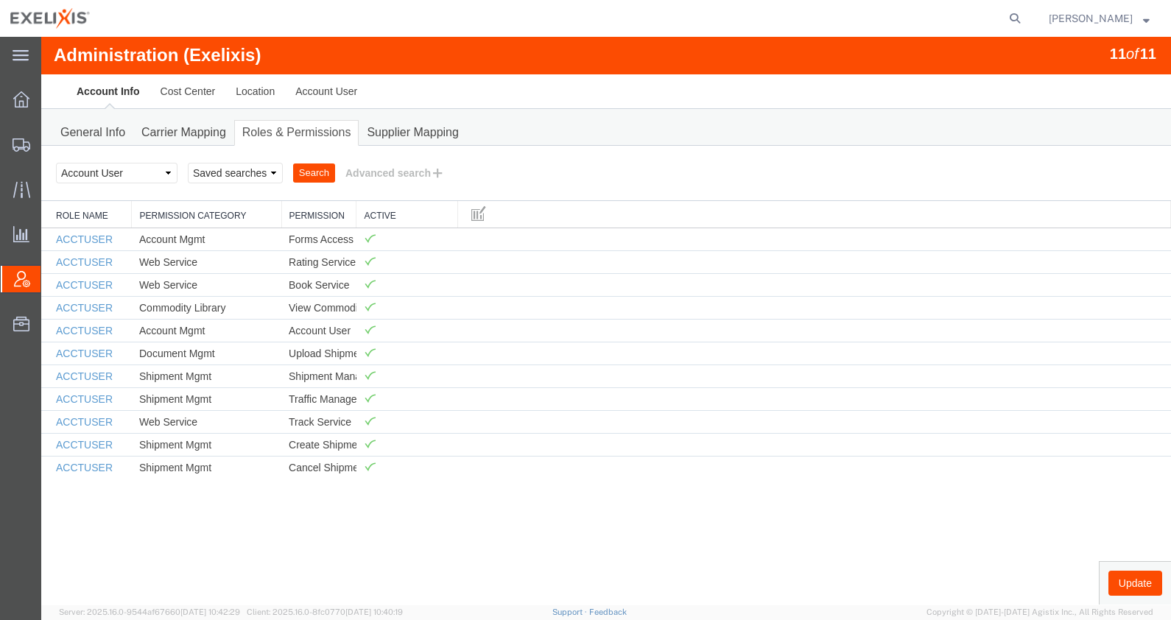
drag, startPoint x: 232, startPoint y: 215, endPoint x: 281, endPoint y: 218, distance: 49.4
click at [281, 218] on div "Role Name Permission Category Permission Active ACCTUSER Account Mgmt Forms Acc…" at bounding box center [606, 340] width 1130 height 278
drag, startPoint x: 367, startPoint y: 214, endPoint x: 435, endPoint y: 225, distance: 68.6
click at [435, 225] on div "Role Name Permission Category Permission Active ACCTUSER Account Mgmt Forms Acc…" at bounding box center [606, 340] width 1130 height 278
drag, startPoint x: 459, startPoint y: 214, endPoint x: 584, endPoint y: 222, distance: 125.4
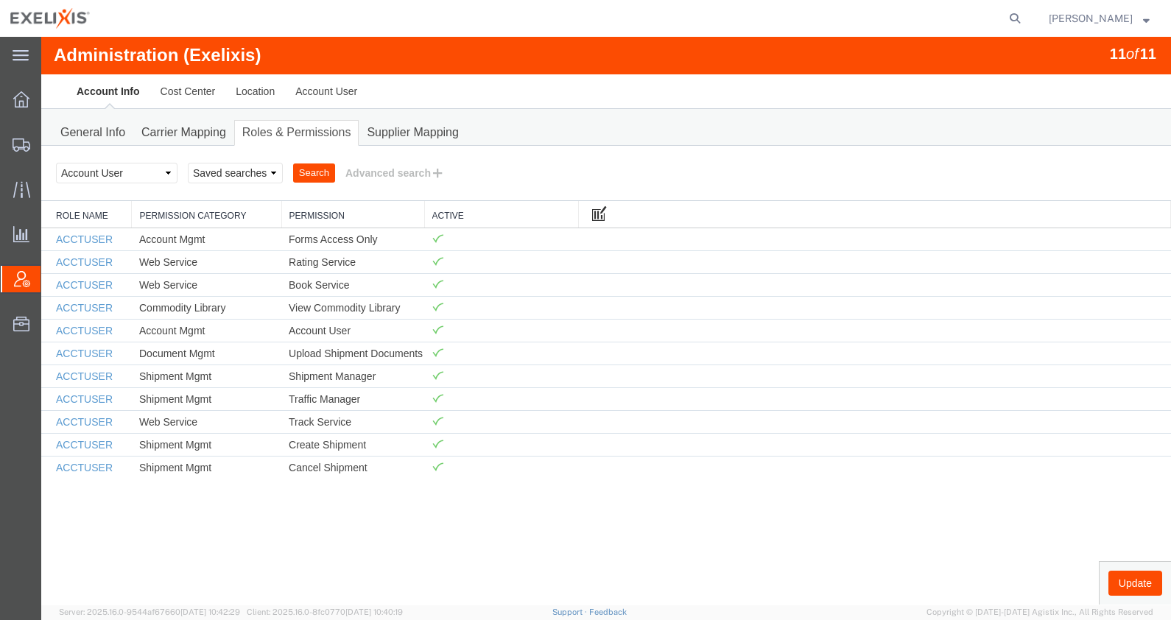
click at [584, 222] on div "Role Name Permission Category Permission Active ACCTUSER Account Mgmt Forms Acc…" at bounding box center [606, 340] width 1130 height 278
click at [157, 168] on select "Select status Account Administrator Account Manager Account User All Location M…" at bounding box center [117, 173] width 122 height 21
click at [56, 163] on select "Select status Account Administrator Account Manager Account User All Location M…" at bounding box center [117, 173] width 122 height 21
click at [308, 161] on div "Select status Account Administrator Account Manager Account User All Location M…" at bounding box center [606, 173] width 1100 height 25
click at [314, 169] on button "Search" at bounding box center [314, 172] width 42 height 19
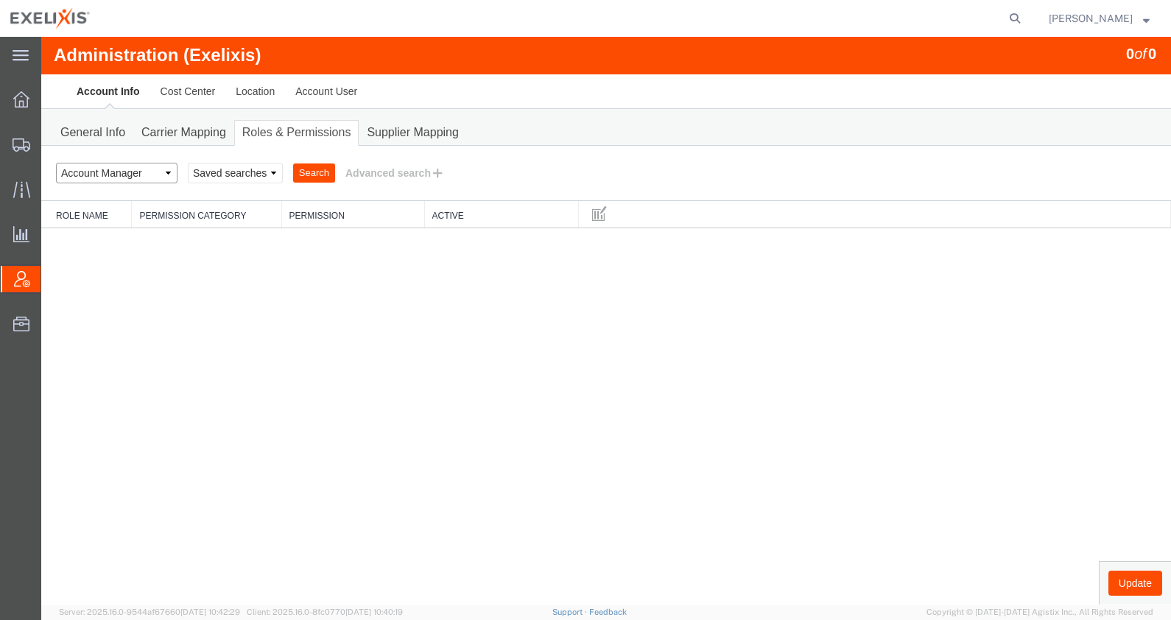
click at [128, 164] on select "Select status Account Administrator Account Manager Account User All Location M…" at bounding box center [117, 173] width 122 height 21
click at [56, 163] on select "Select status Account Administrator Account Manager Account User All Location M…" at bounding box center [117, 173] width 122 height 21
click at [310, 174] on button "Search" at bounding box center [314, 172] width 42 height 19
click at [94, 173] on select "Select status Account Administrator Account Manager Account User All Location M…" at bounding box center [117, 173] width 122 height 21
click at [56, 163] on select "Select status Account Administrator Account Manager Account User All Location M…" at bounding box center [117, 173] width 122 height 21
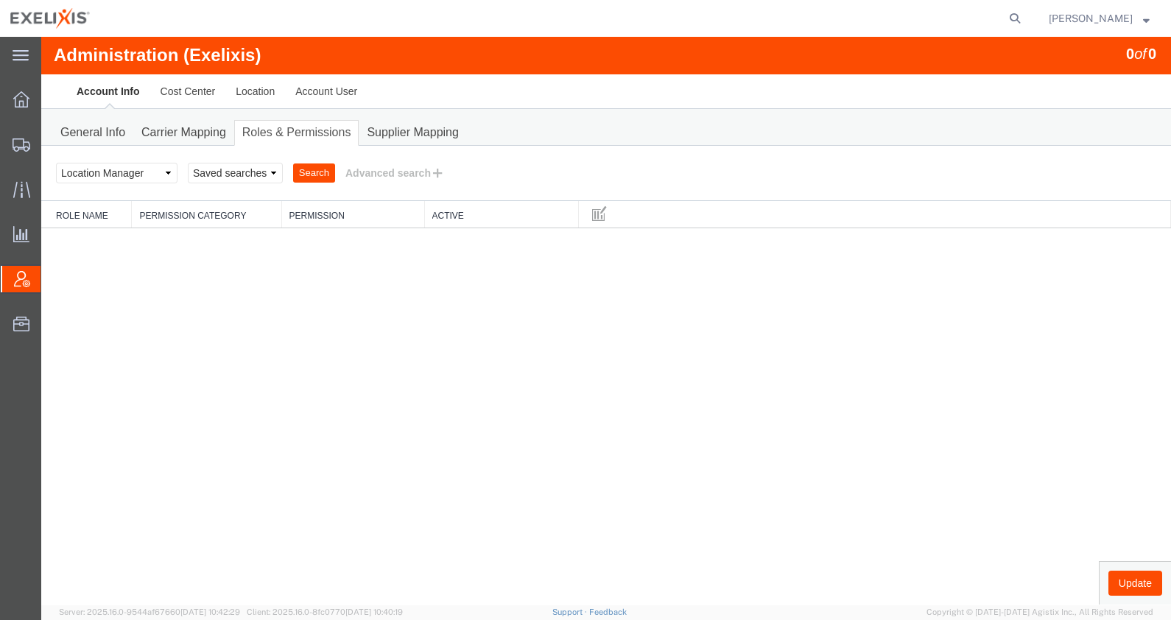
click at [323, 166] on button "Search" at bounding box center [314, 172] width 42 height 19
click at [163, 172] on select "Select status Account Administrator Account Manager Account User All Location M…" at bounding box center [117, 173] width 122 height 21
select select "ALL"
click at [56, 163] on select "Select status Account Administrator Account Manager Account User All Location M…" at bounding box center [117, 173] width 122 height 21
click at [302, 166] on button "Search" at bounding box center [314, 172] width 42 height 19
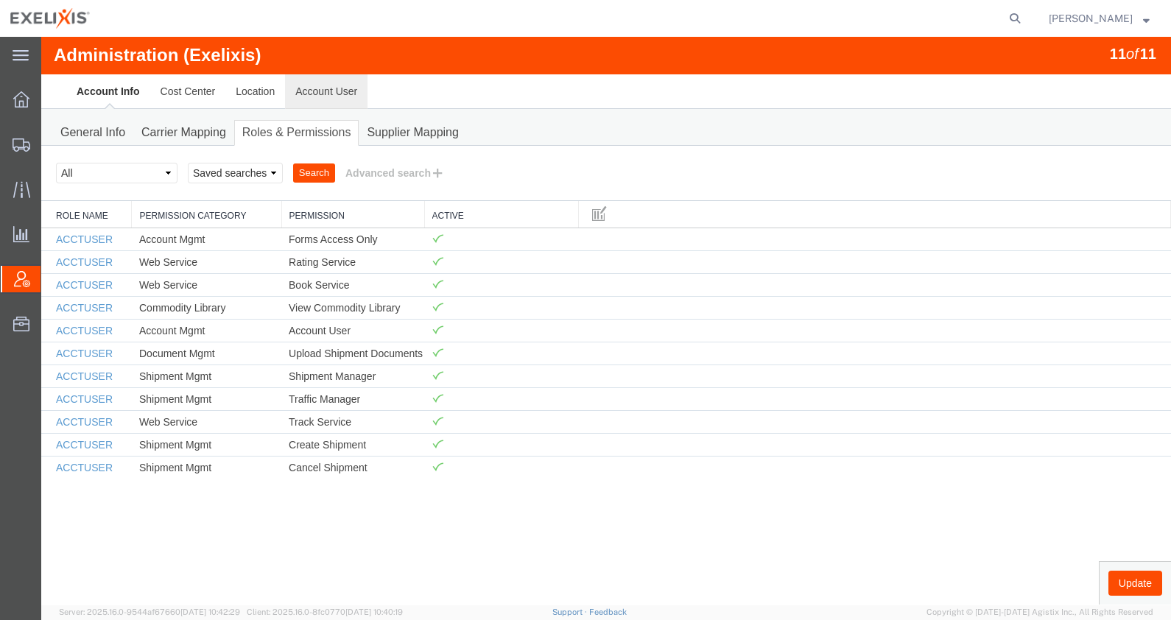
click at [309, 91] on link "Account User" at bounding box center [326, 91] width 82 height 35
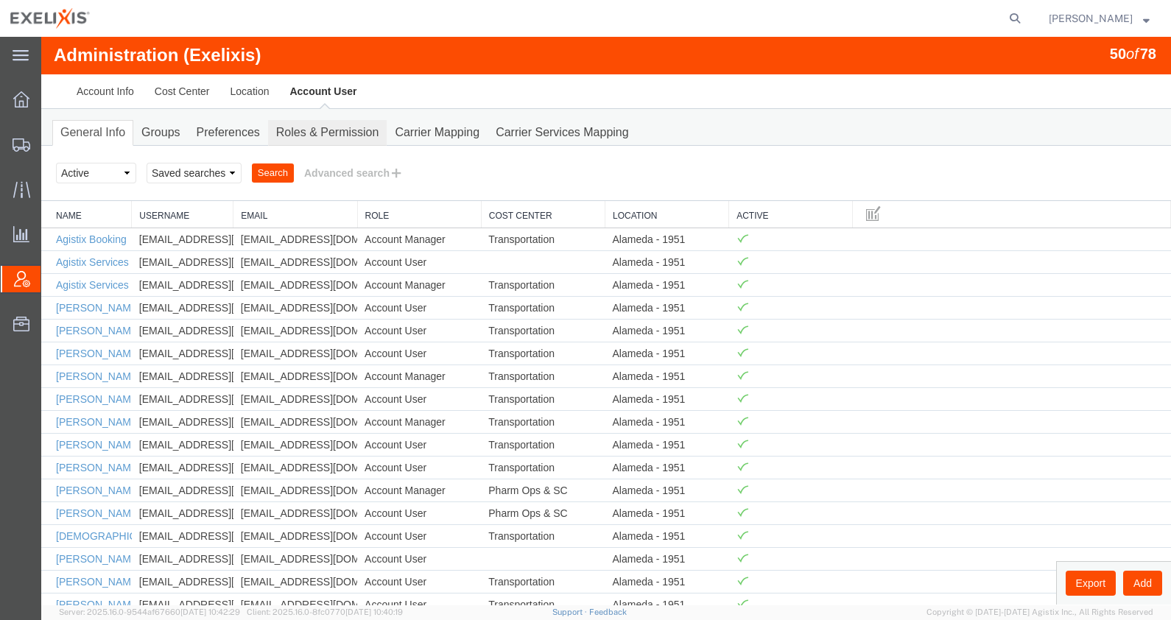
click at [323, 120] on link "Roles & Permission" at bounding box center [327, 133] width 119 height 26
click at [321, 136] on div at bounding box center [606, 321] width 1130 height 568
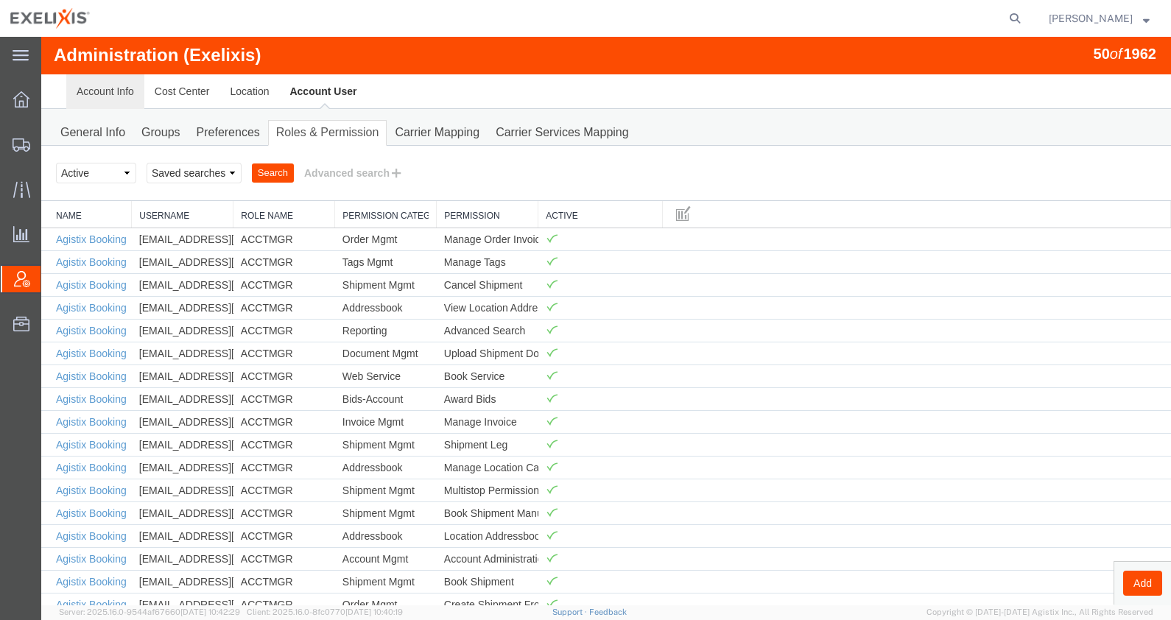
click at [103, 90] on link "Account Info" at bounding box center [105, 91] width 78 height 35
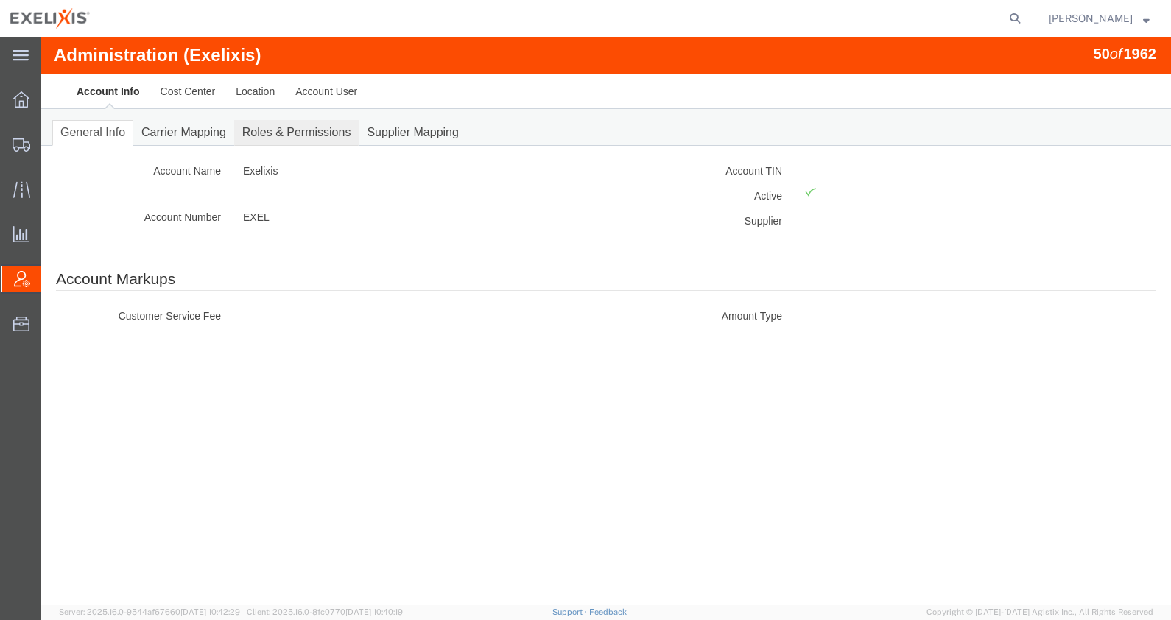
click at [274, 127] on link "Roles & Permissions" at bounding box center [296, 133] width 125 height 26
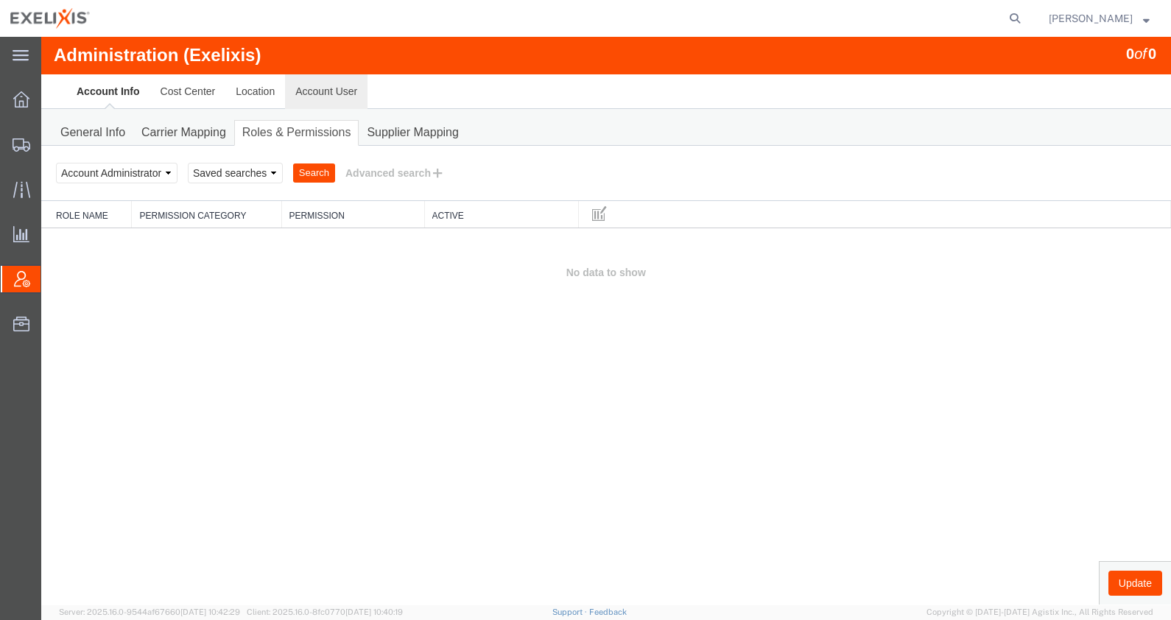
click at [296, 96] on link "Account User" at bounding box center [326, 91] width 82 height 35
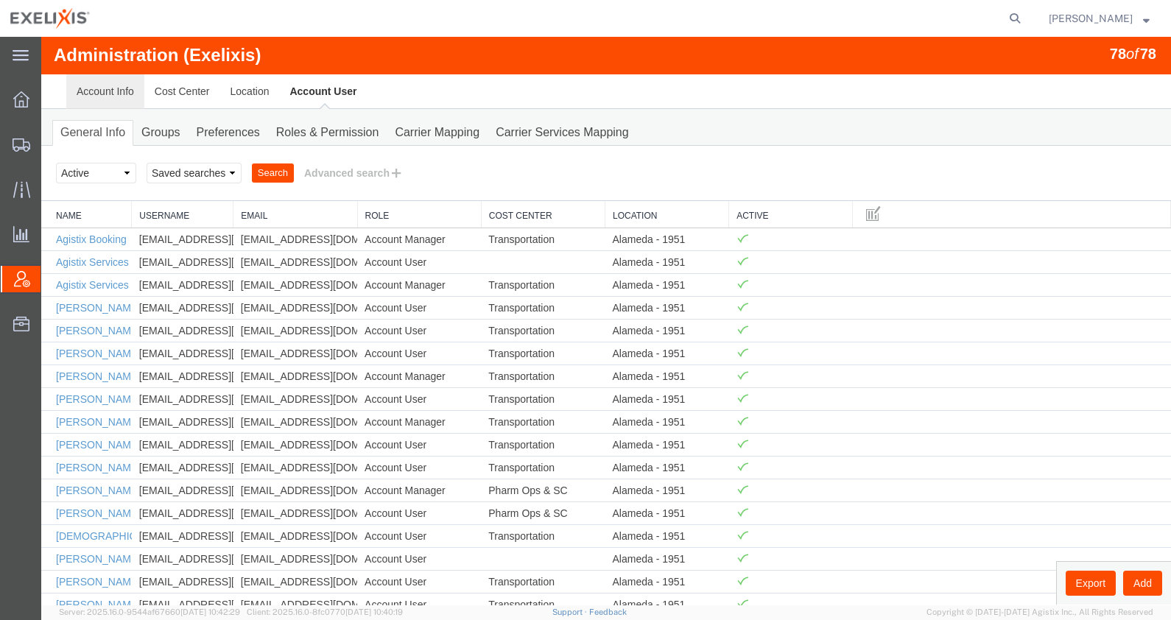
click at [110, 102] on link "Account Info" at bounding box center [105, 91] width 78 height 35
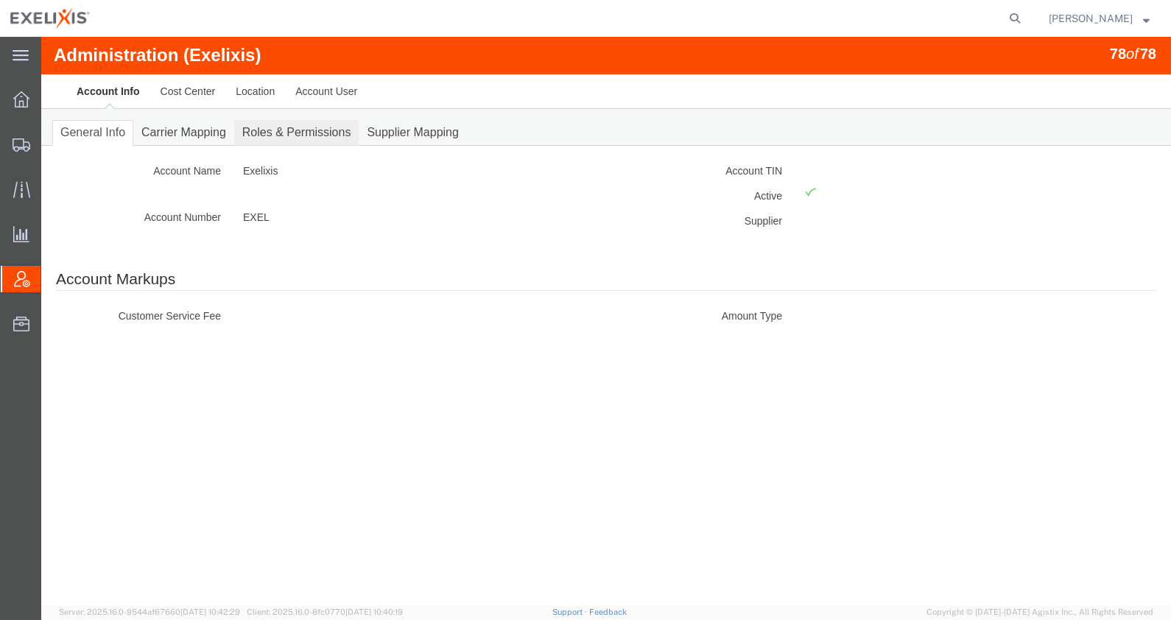
click at [301, 139] on link "Roles & Permissions" at bounding box center [296, 133] width 125 height 26
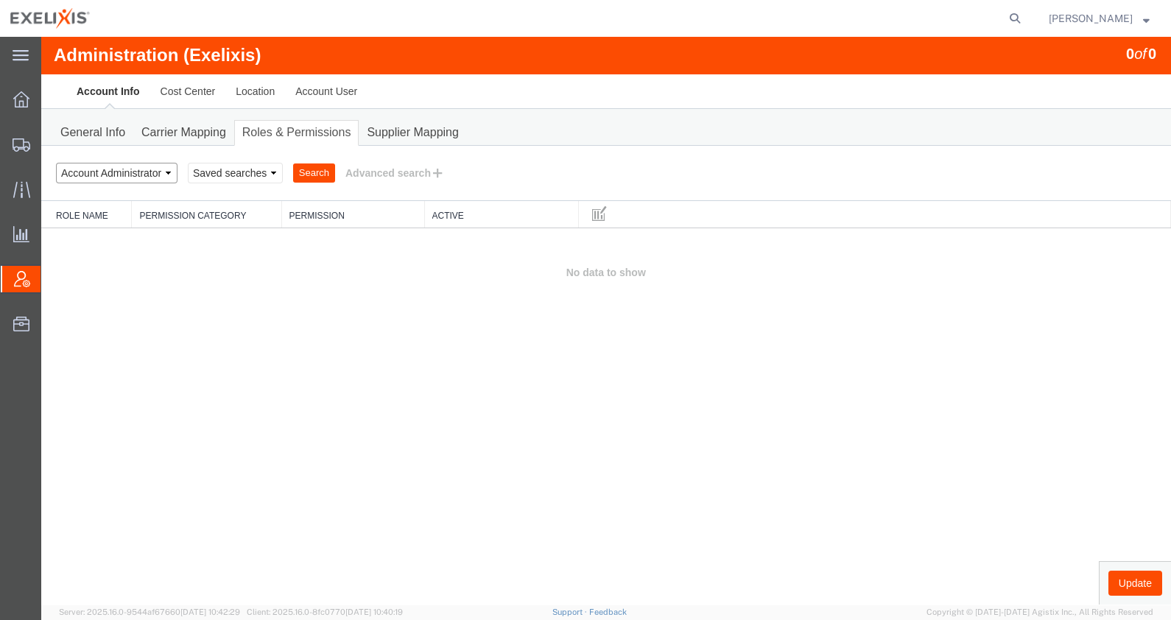
click at [149, 166] on select "Select status Account Administrator Account Manager Account User All Location M…" at bounding box center [117, 173] width 122 height 21
click at [396, 126] on link "Supplier Mapping" at bounding box center [413, 133] width 108 height 26
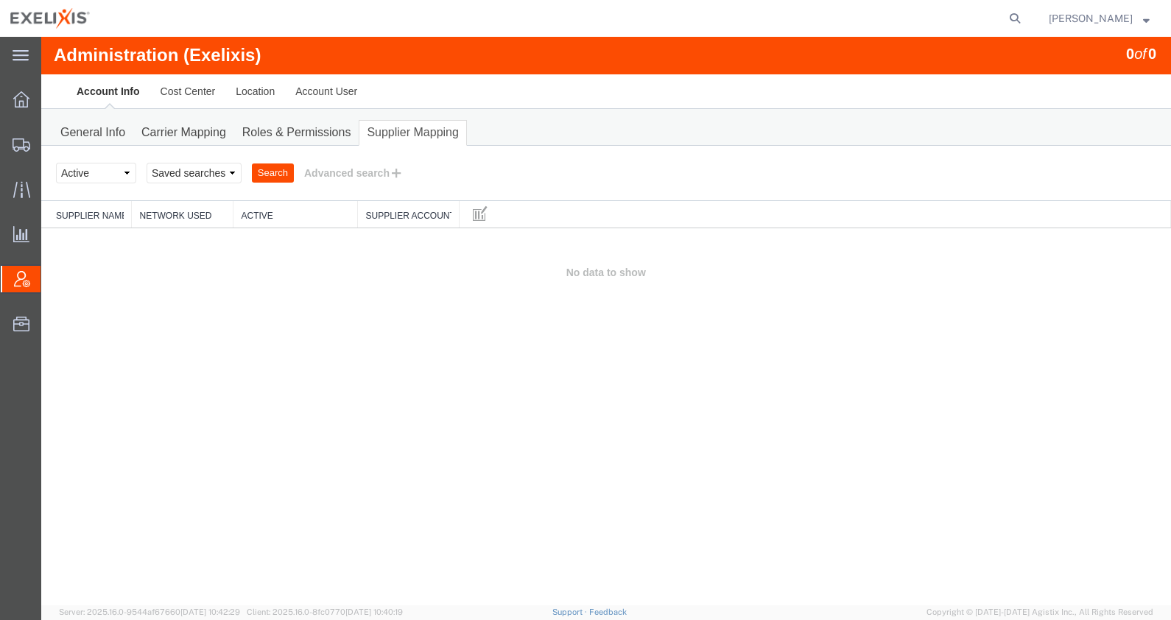
click at [395, 133] on link "Supplier Mapping" at bounding box center [413, 133] width 108 height 26
click at [323, 122] on link "Roles & Permissions" at bounding box center [296, 133] width 125 height 26
click at [323, 124] on div at bounding box center [606, 321] width 1130 height 568
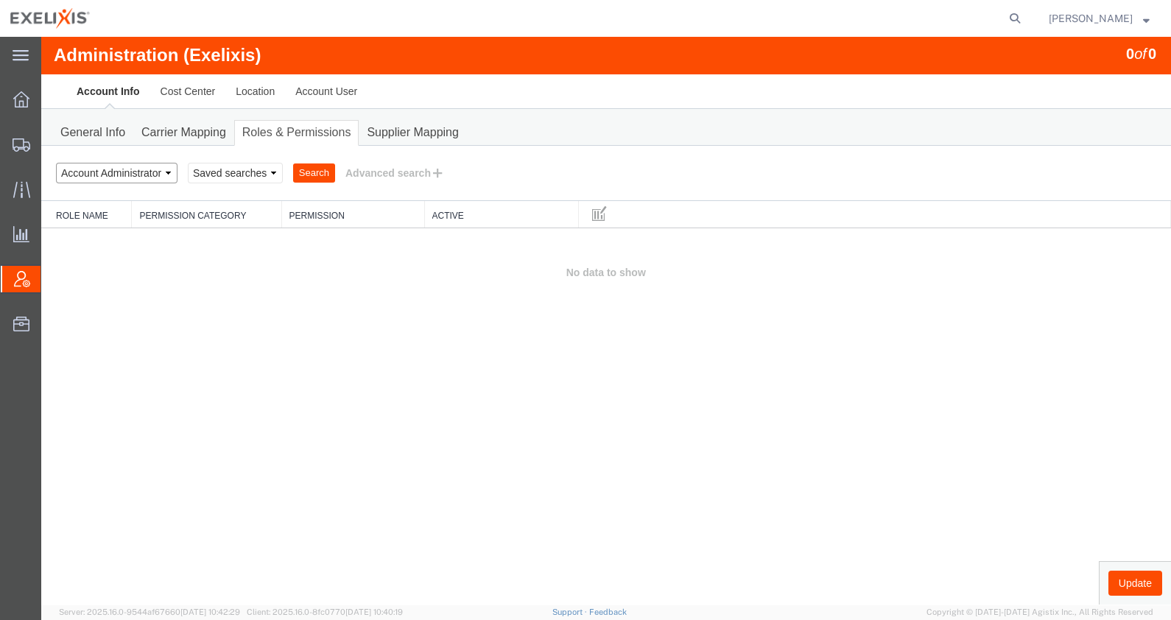
click at [154, 173] on select "Select status Account Administrator Account Manager Account User All Location M…" at bounding box center [117, 173] width 122 height 21
select select "ACCTMGR"
click at [56, 163] on select "Select status Account Administrator Account Manager Account User All Location M…" at bounding box center [117, 173] width 122 height 21
click at [312, 176] on button "Search" at bounding box center [314, 172] width 42 height 19
click at [297, 133] on link "Roles & Permissions" at bounding box center [296, 133] width 125 height 26
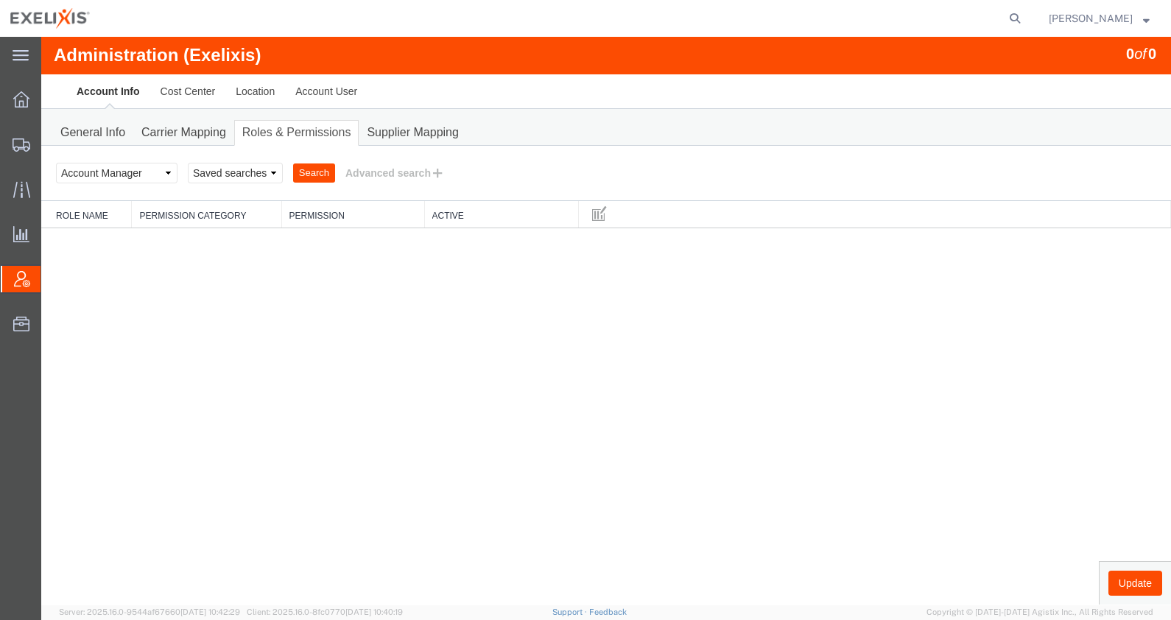
click at [313, 173] on button "Search" at bounding box center [314, 172] width 42 height 19
click at [340, 82] on link "Account User" at bounding box center [326, 91] width 82 height 35
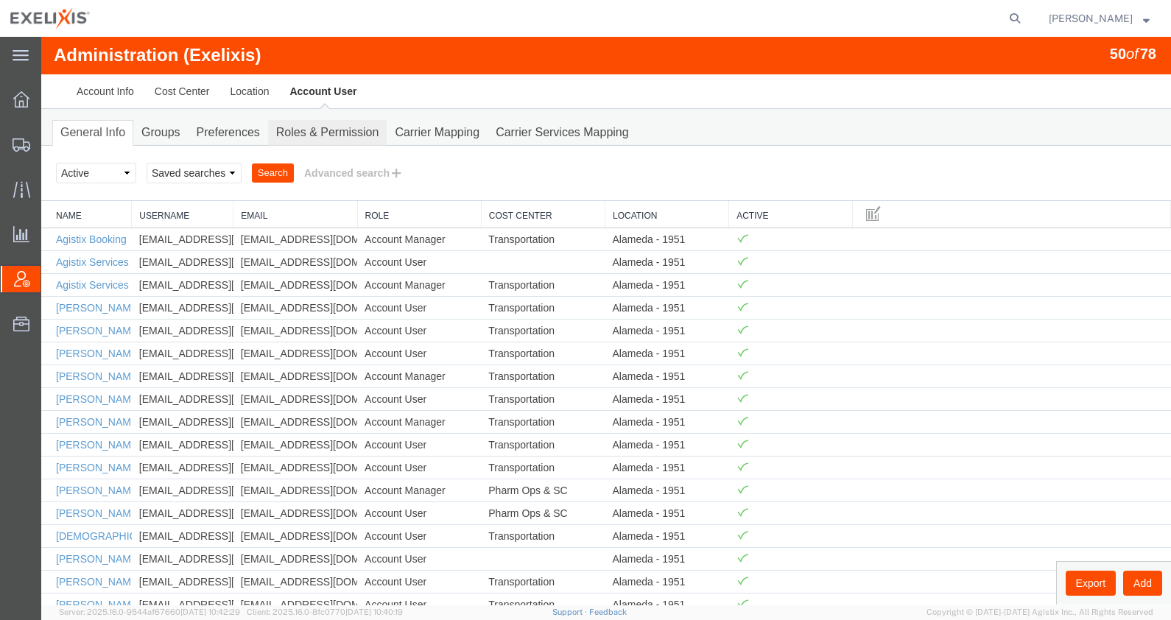
click at [290, 135] on link "Roles & Permission" at bounding box center [327, 133] width 119 height 26
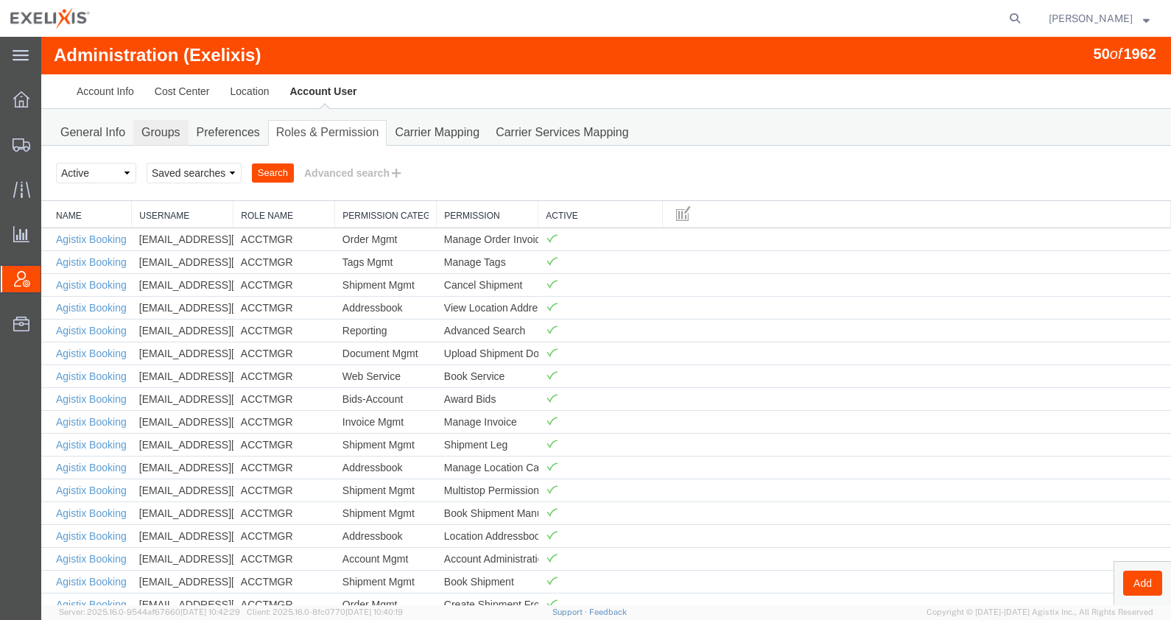
click at [151, 138] on link "Groups" at bounding box center [160, 133] width 54 height 26
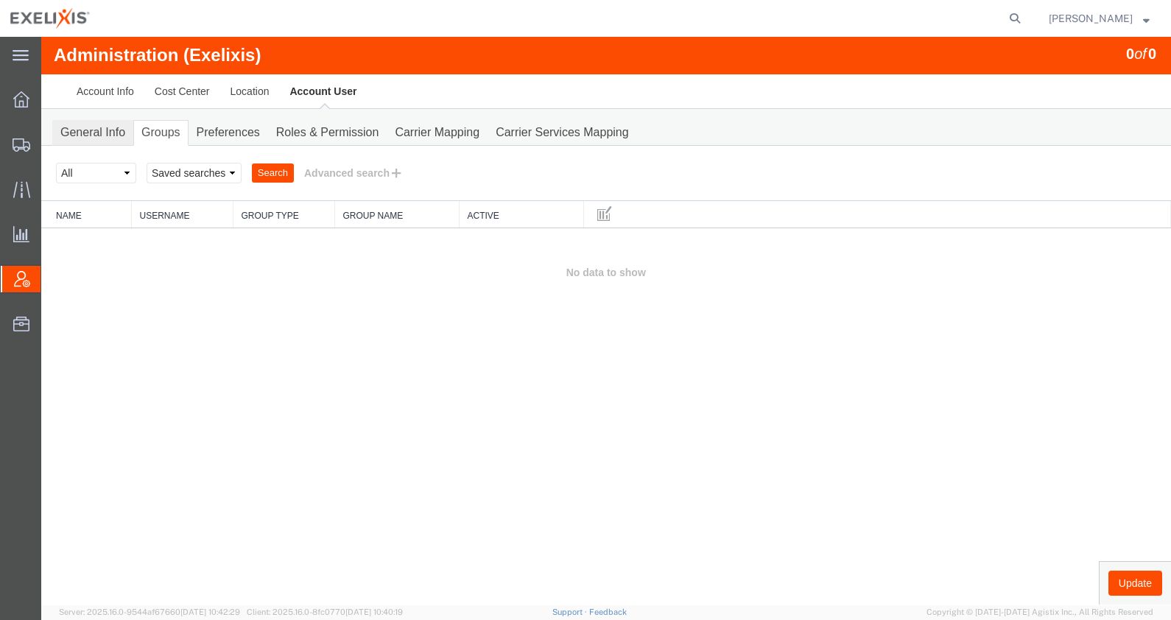
click at [82, 138] on link "General Info" at bounding box center [92, 133] width 81 height 26
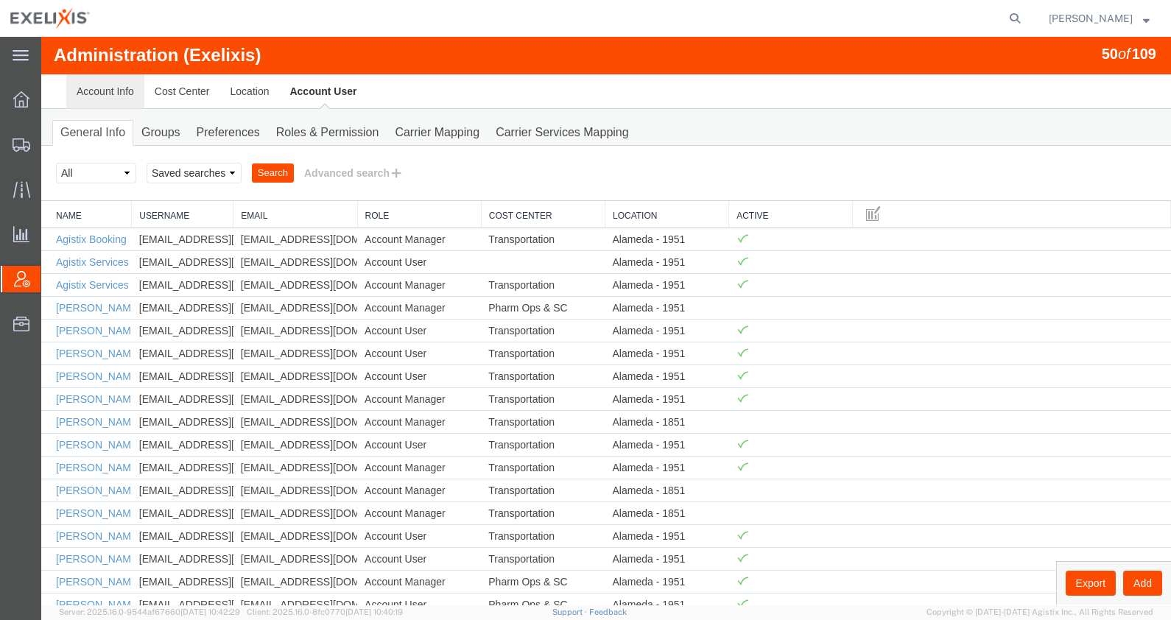
click at [130, 96] on link "Account Info" at bounding box center [105, 91] width 78 height 35
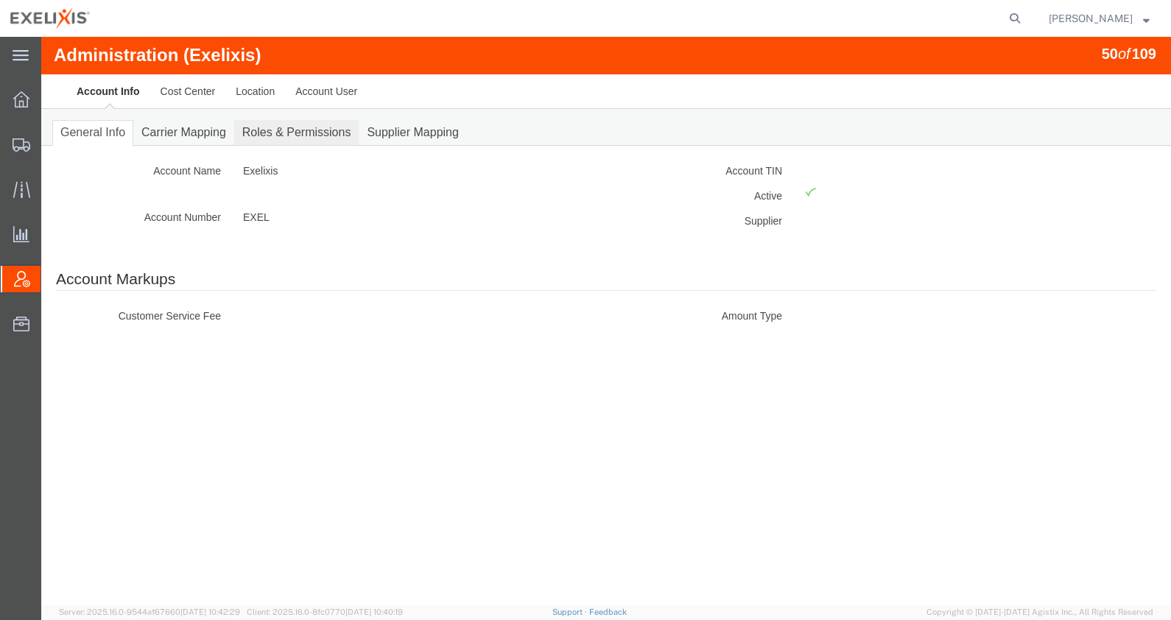
click at [295, 124] on link "Roles & Permissions" at bounding box center [296, 133] width 125 height 26
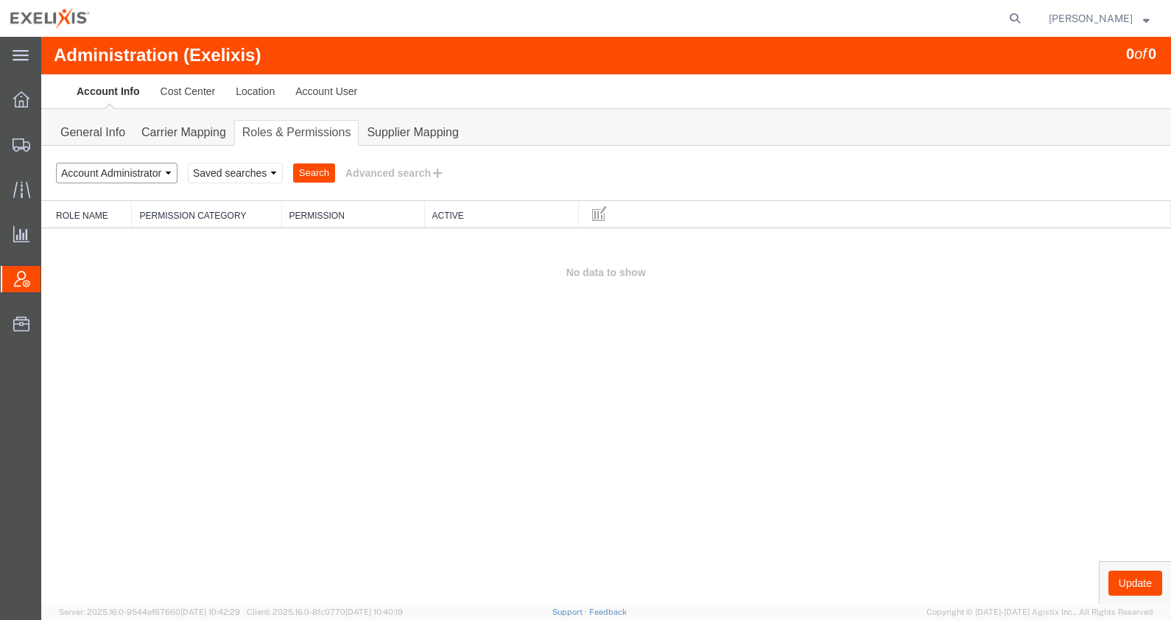
click at [159, 169] on select "Select status Account Administrator Account Manager Account User All Location M…" at bounding box center [117, 173] width 122 height 21
select select "ACCTUSER"
click at [56, 163] on select "Select status Account Administrator Account Manager Account User All Location M…" at bounding box center [117, 173] width 122 height 21
click at [323, 173] on button "Search" at bounding box center [314, 172] width 42 height 19
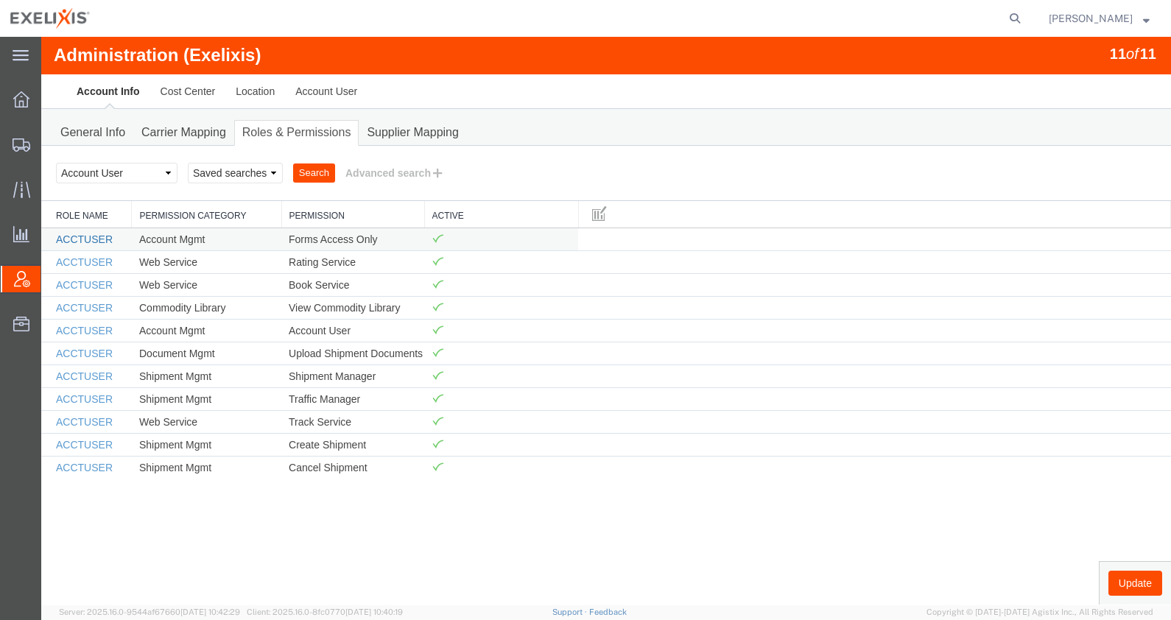
click at [102, 242] on link "ACCTUSER" at bounding box center [84, 239] width 57 height 12
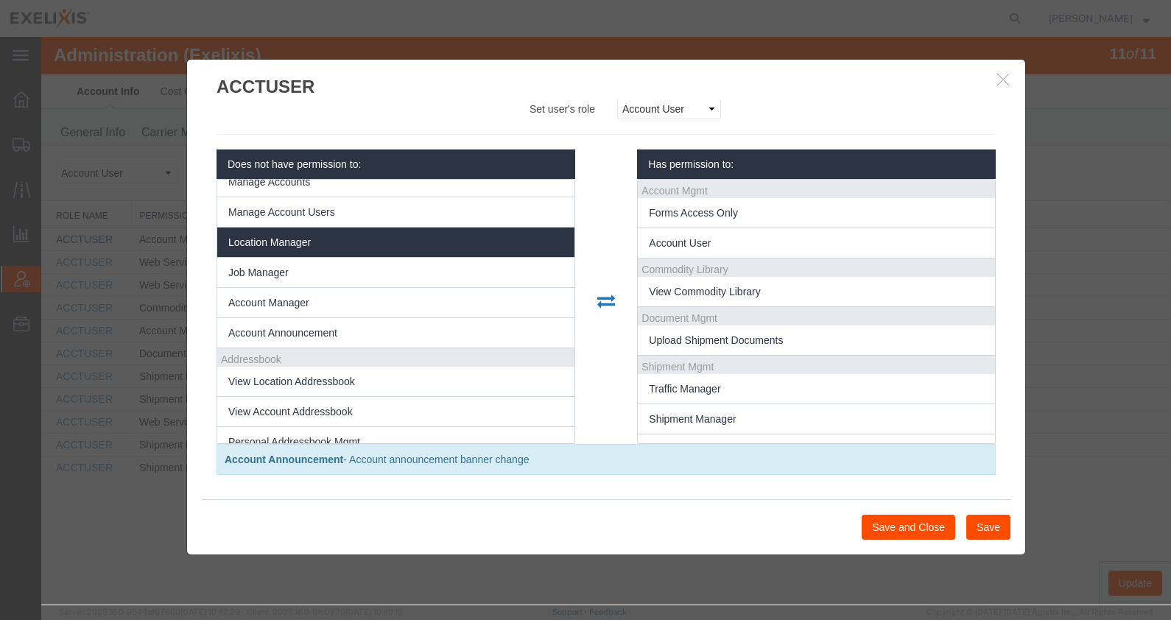
scroll to position [183, 0]
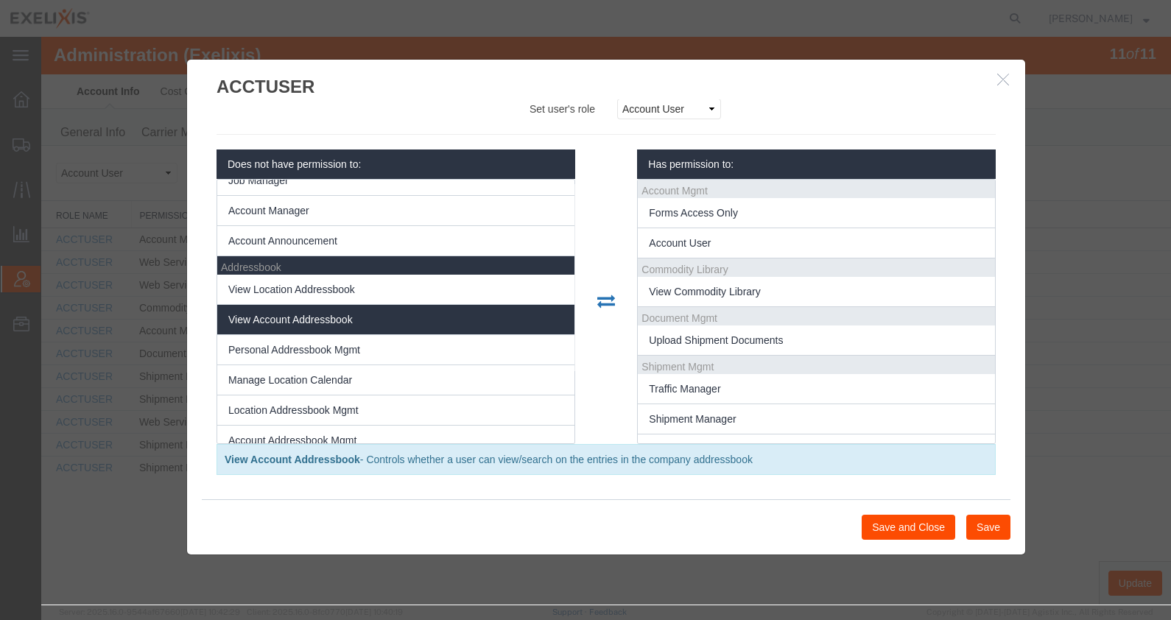
click at [444, 322] on li "View Account Addressbook" at bounding box center [395, 320] width 357 height 30
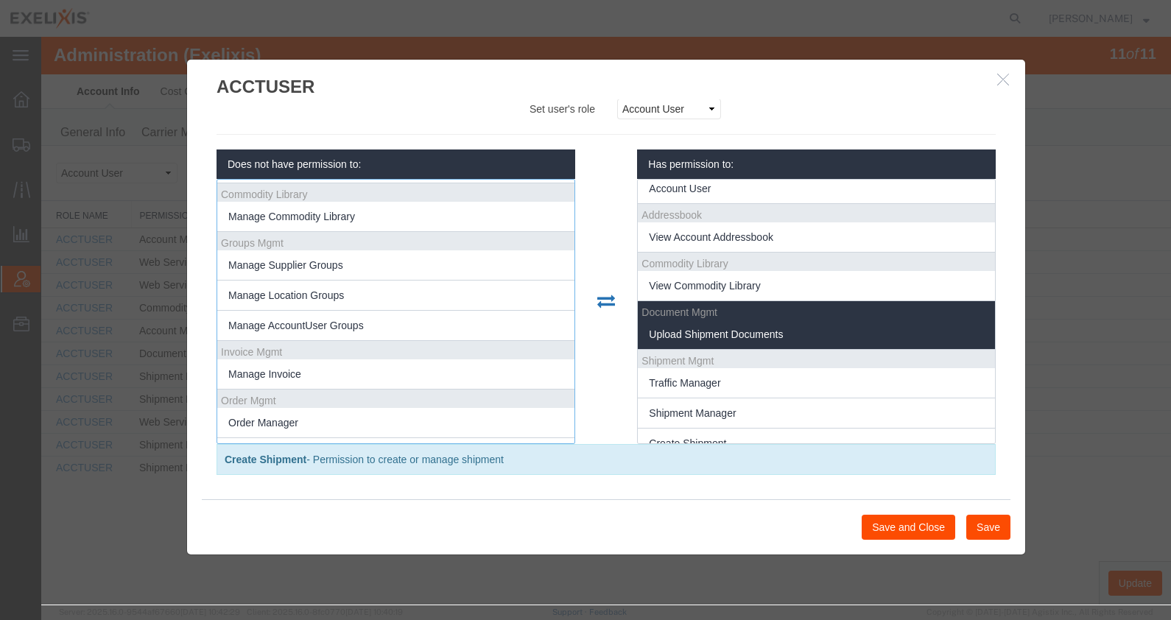
scroll to position [0, 0]
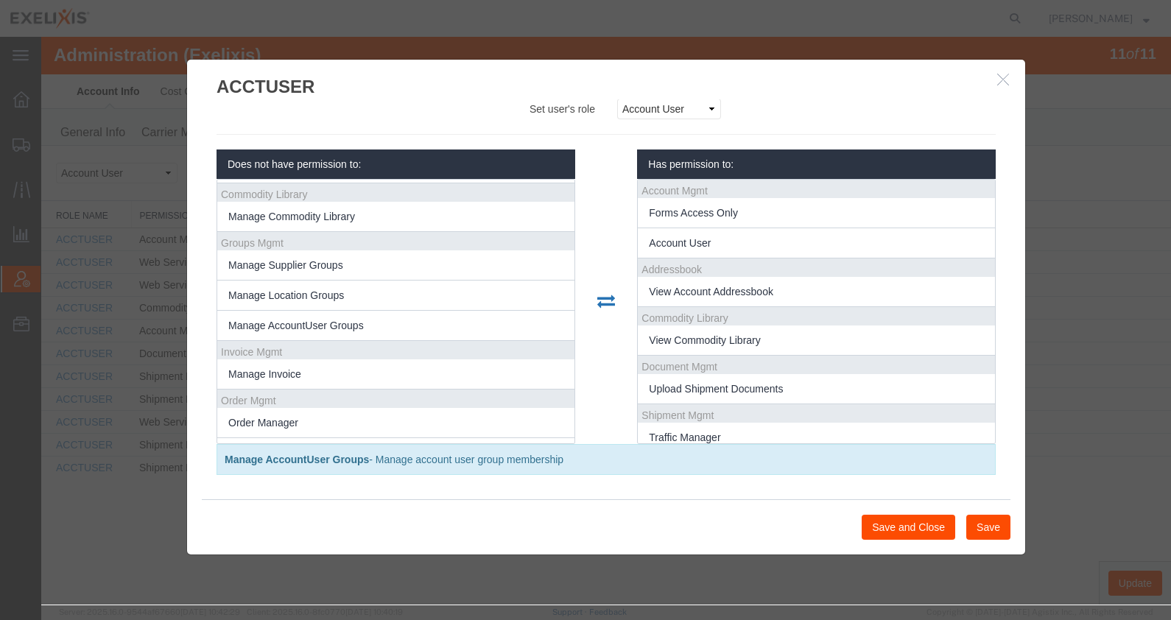
click at [932, 532] on button "Save and Close" at bounding box center [909, 527] width 94 height 25
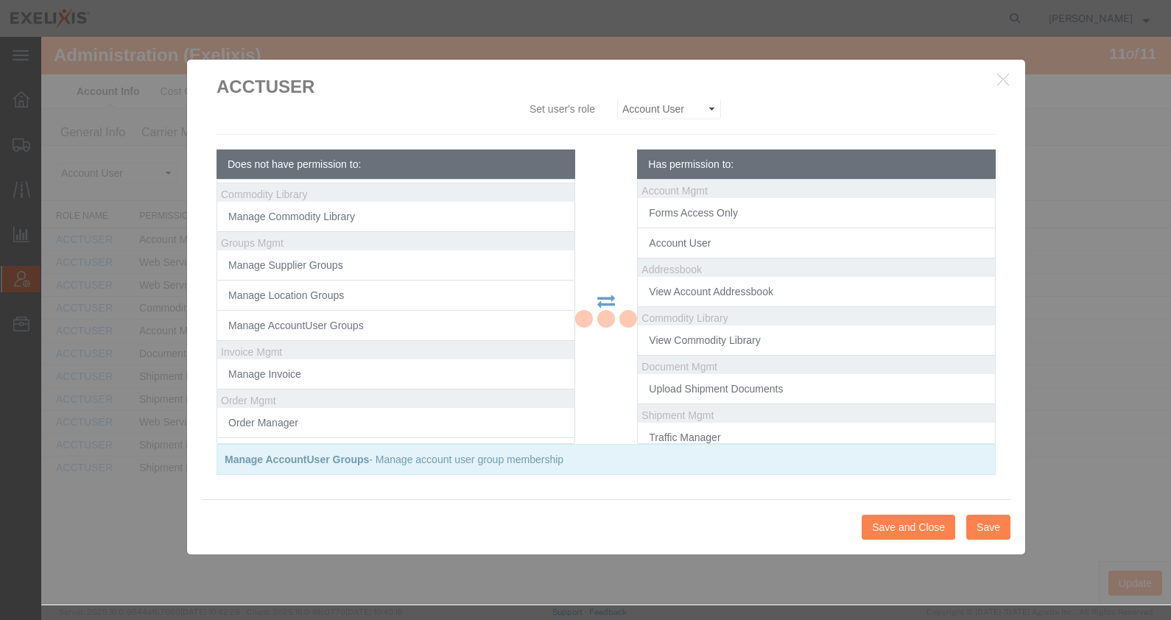
click at [915, 527] on div at bounding box center [606, 321] width 1130 height 568
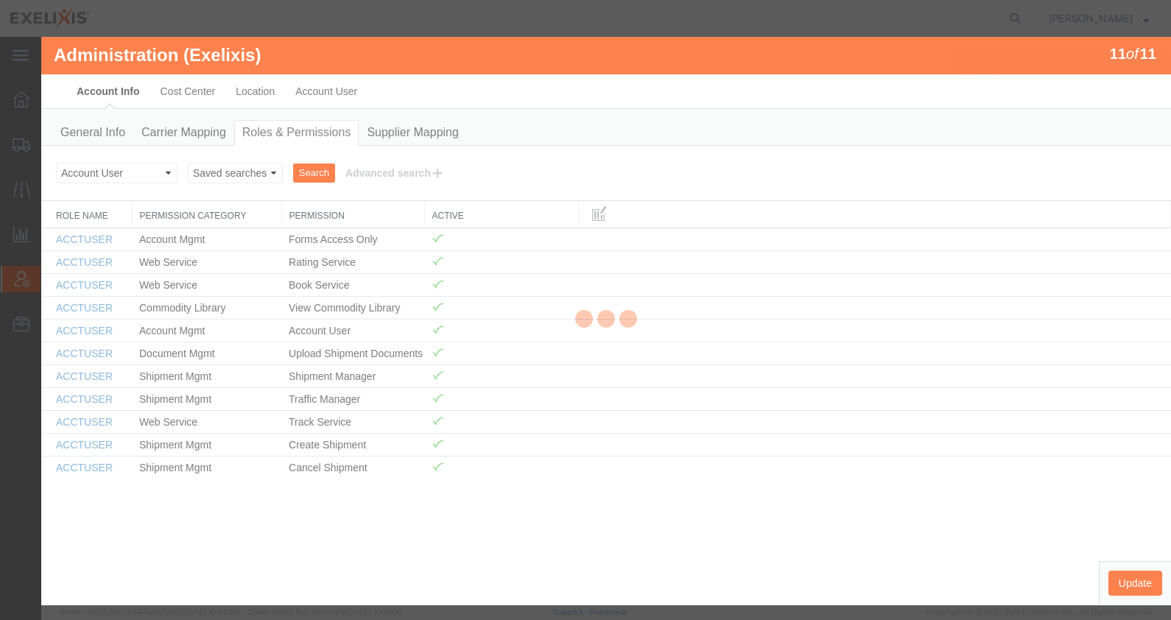
scroll to position [29, 0]
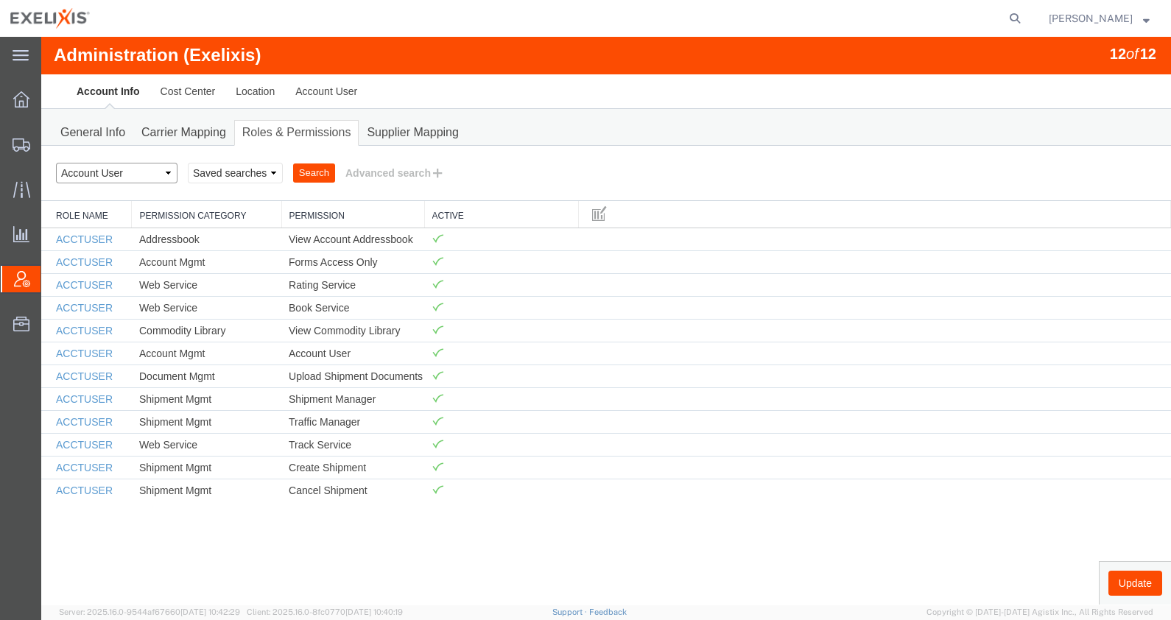
click at [125, 172] on select "Select status Account Administrator Account Manager Account User All Location M…" at bounding box center [117, 173] width 122 height 21
click at [320, 101] on link "Account User" at bounding box center [326, 91] width 82 height 35
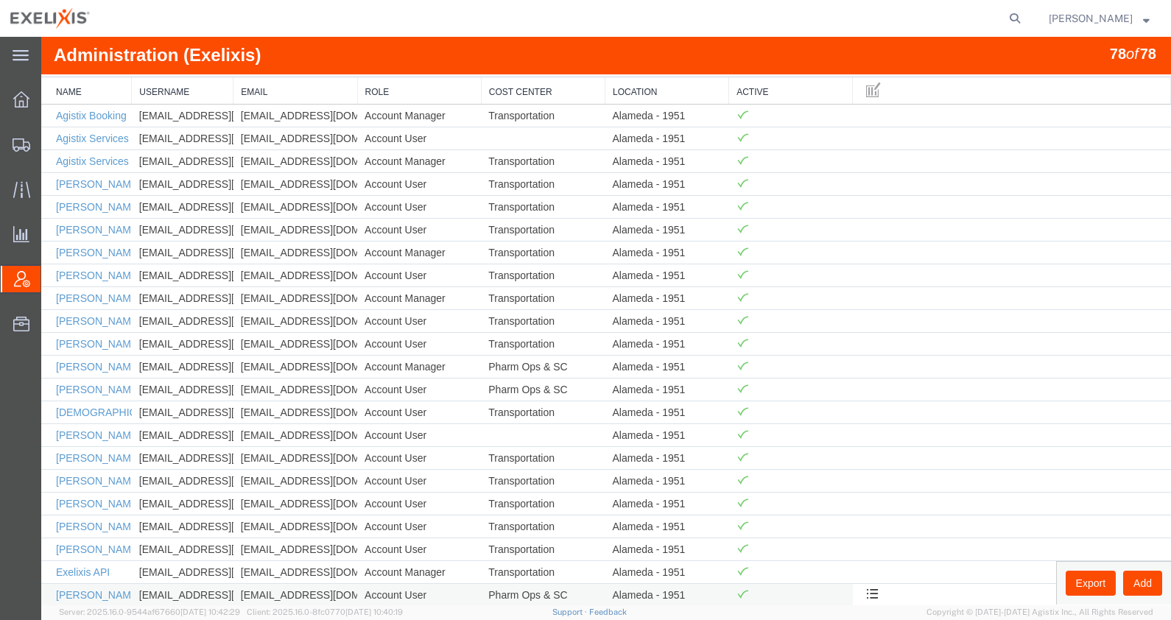
scroll to position [0, 0]
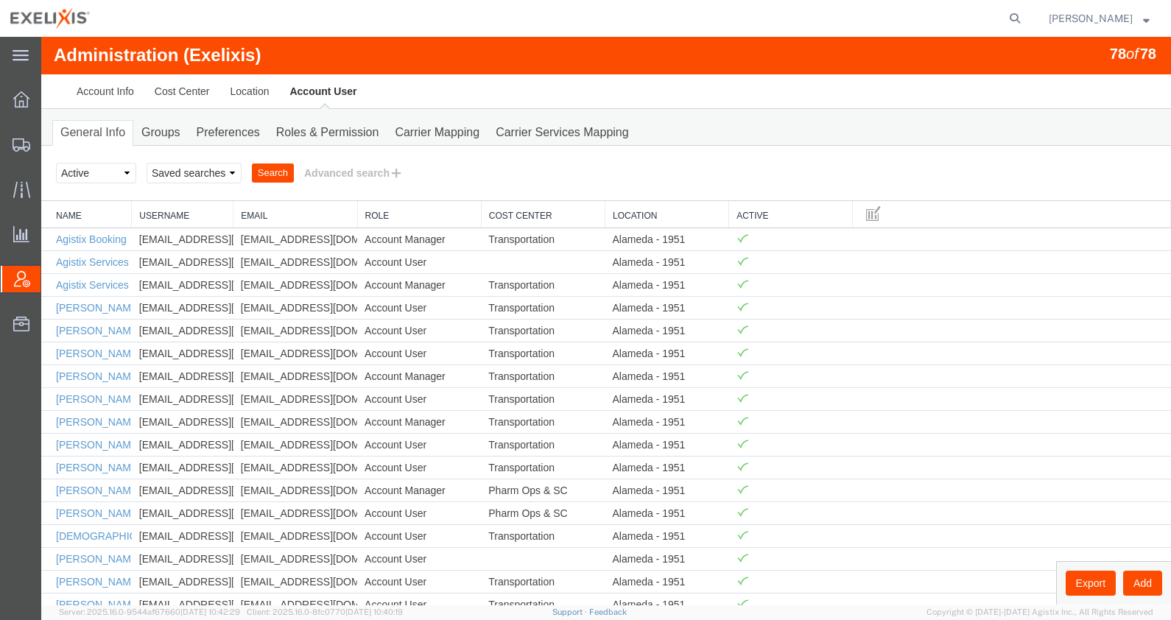
click at [530, 217] on link "Cost Center" at bounding box center [543, 216] width 108 height 13
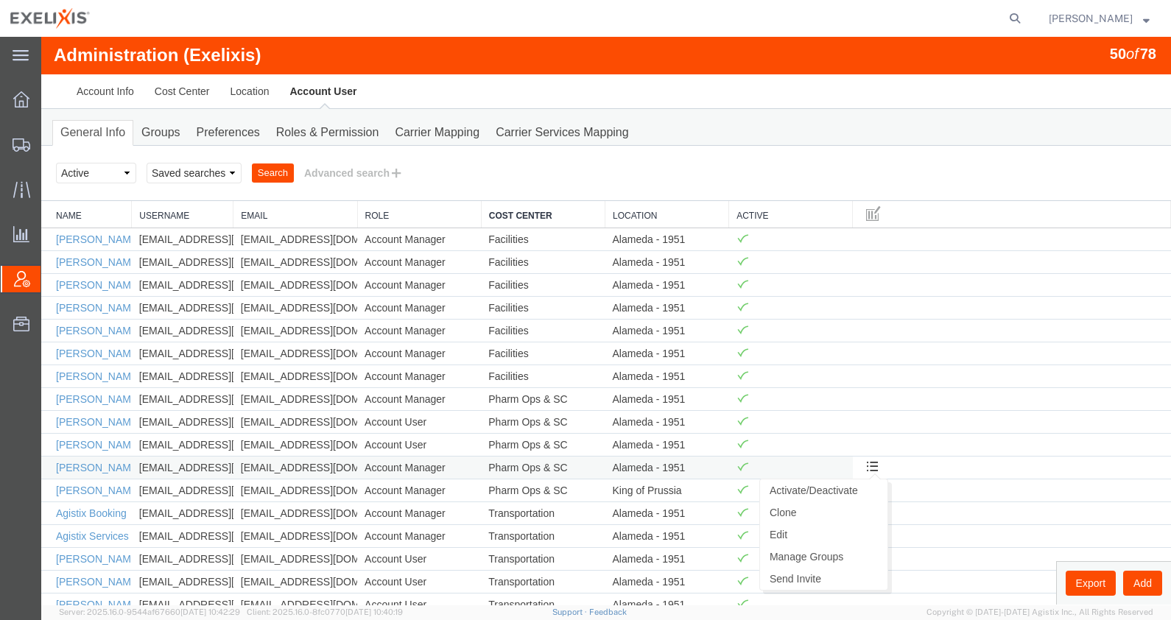
click at [875, 460] on button at bounding box center [872, 468] width 24 height 22
click at [850, 485] on link "Activate/Deactivate" at bounding box center [823, 490] width 127 height 22
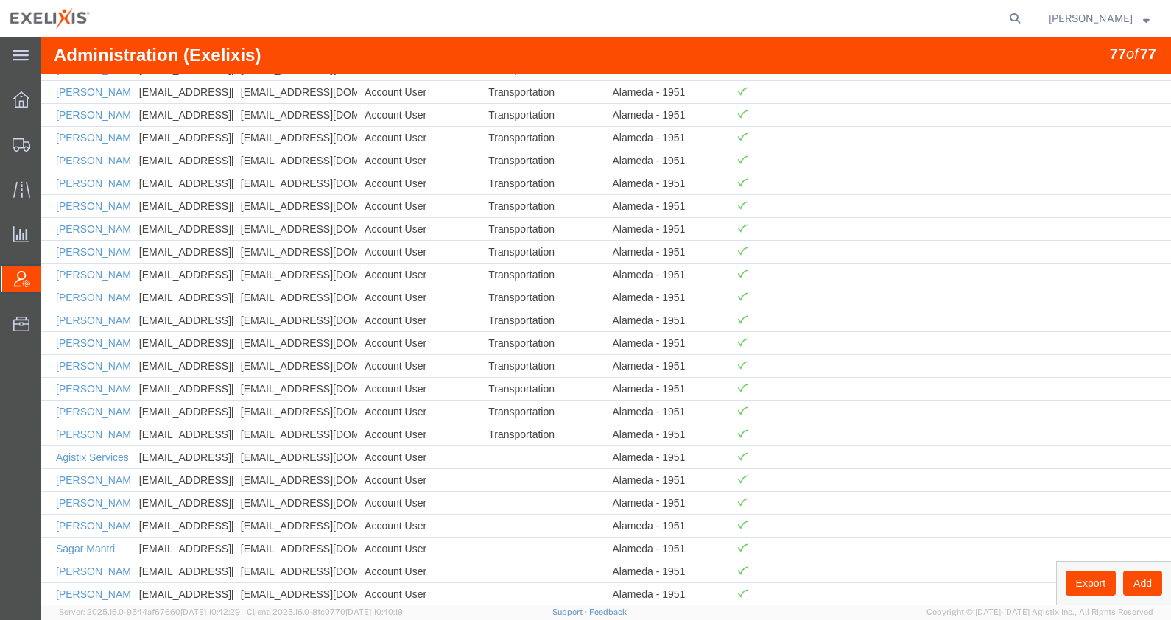
scroll to position [1384, 0]
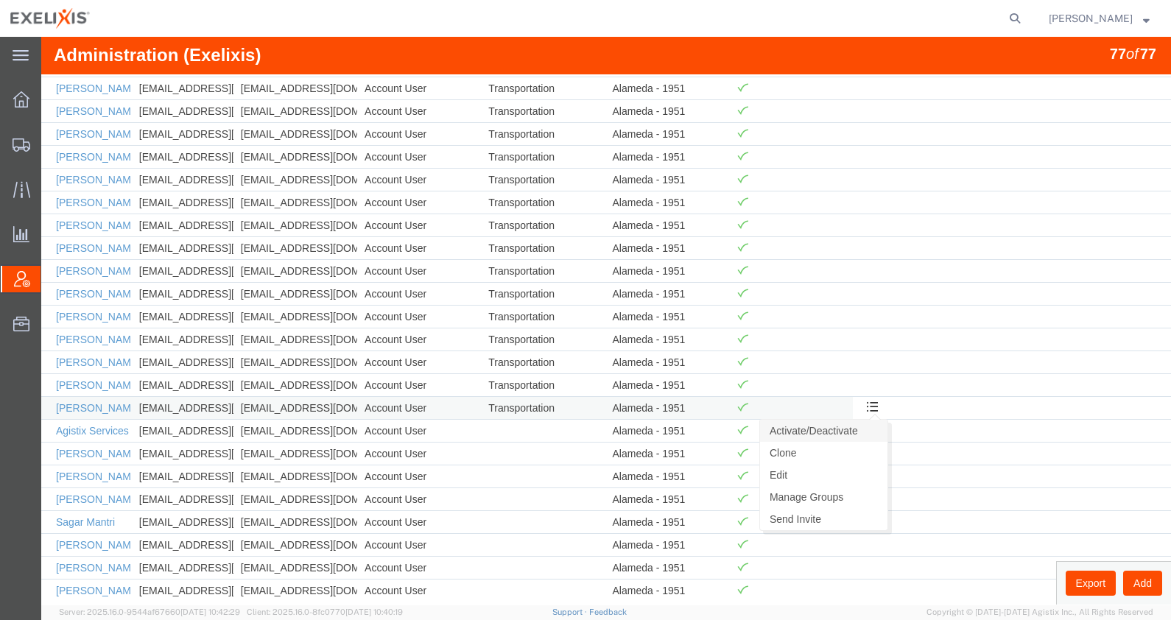
click at [865, 420] on link "Activate/Deactivate" at bounding box center [823, 431] width 127 height 22
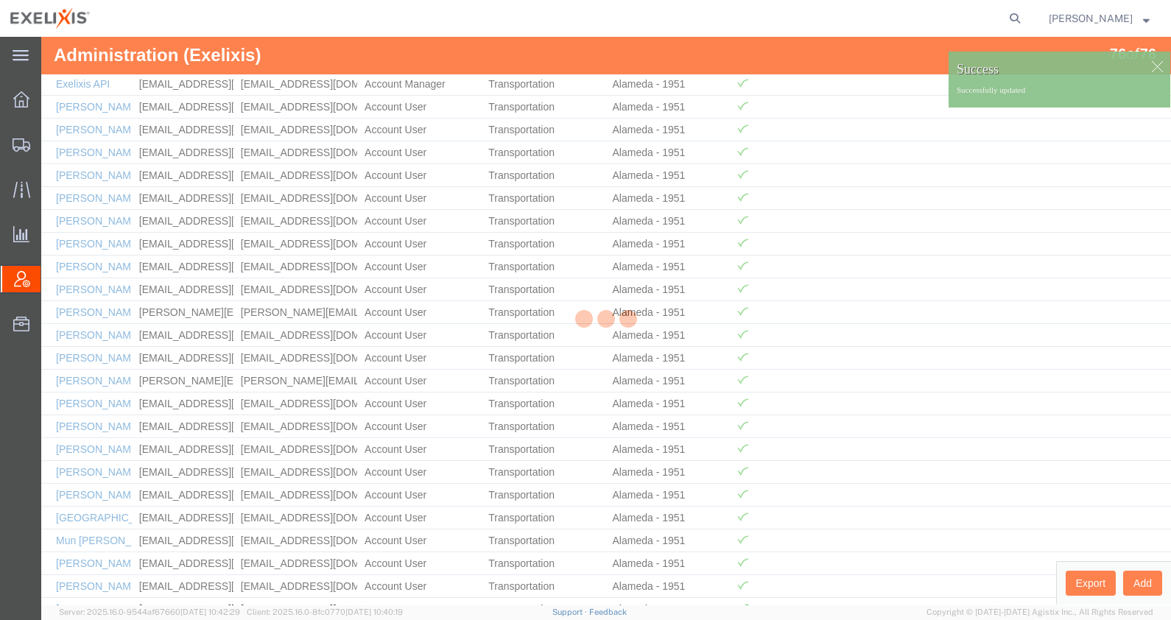
scroll to position [1362, 0]
